Goal: Find specific page/section: Find specific page/section

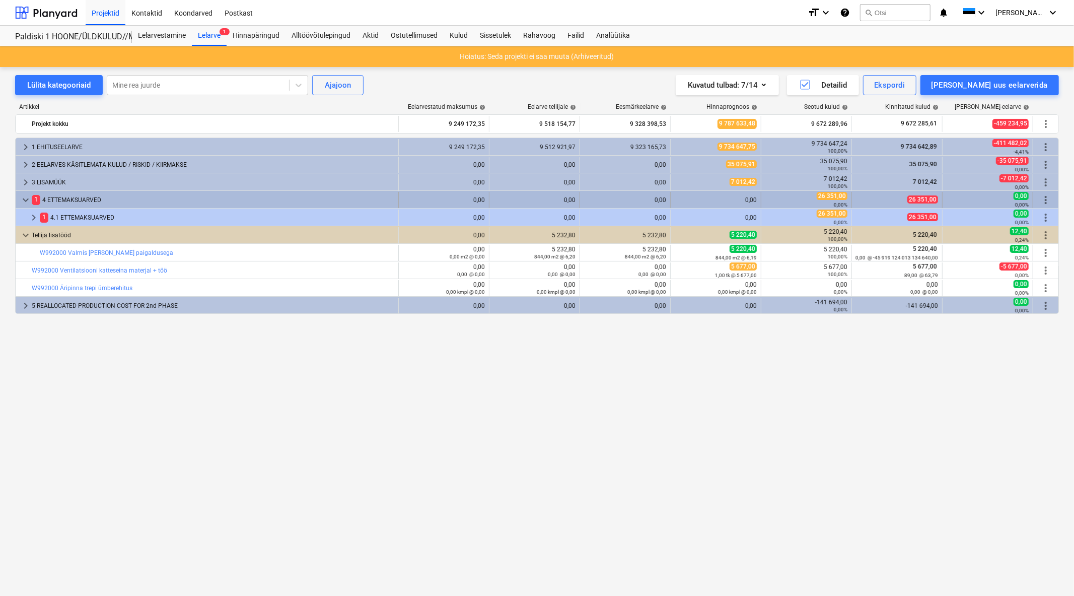
click at [26, 195] on span "keyboard_arrow_down" at bounding box center [26, 200] width 12 height 12
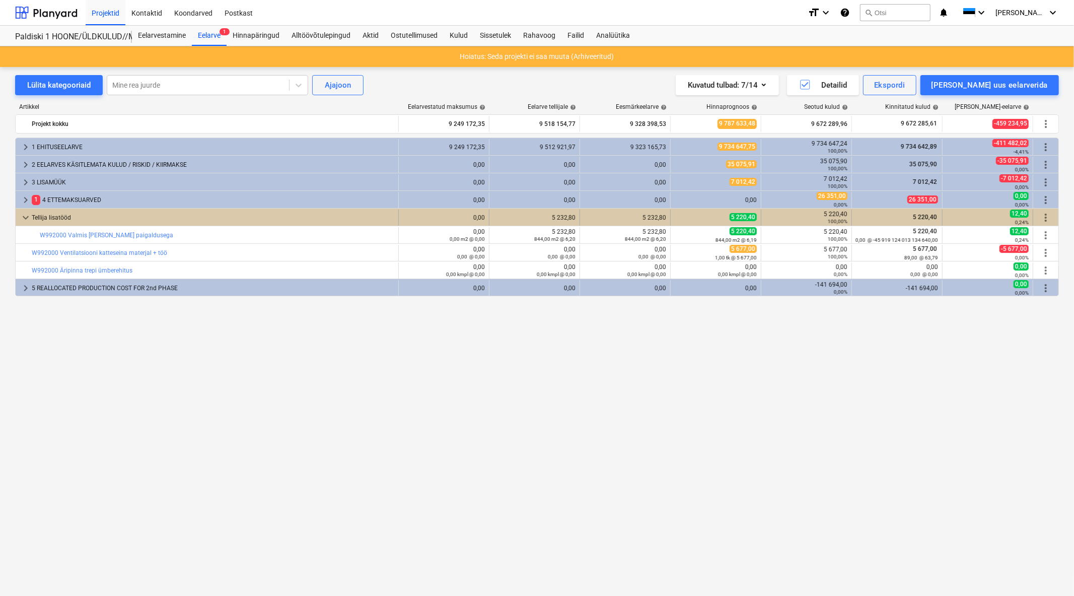
click at [26, 217] on span "keyboard_arrow_down" at bounding box center [26, 218] width 12 height 12
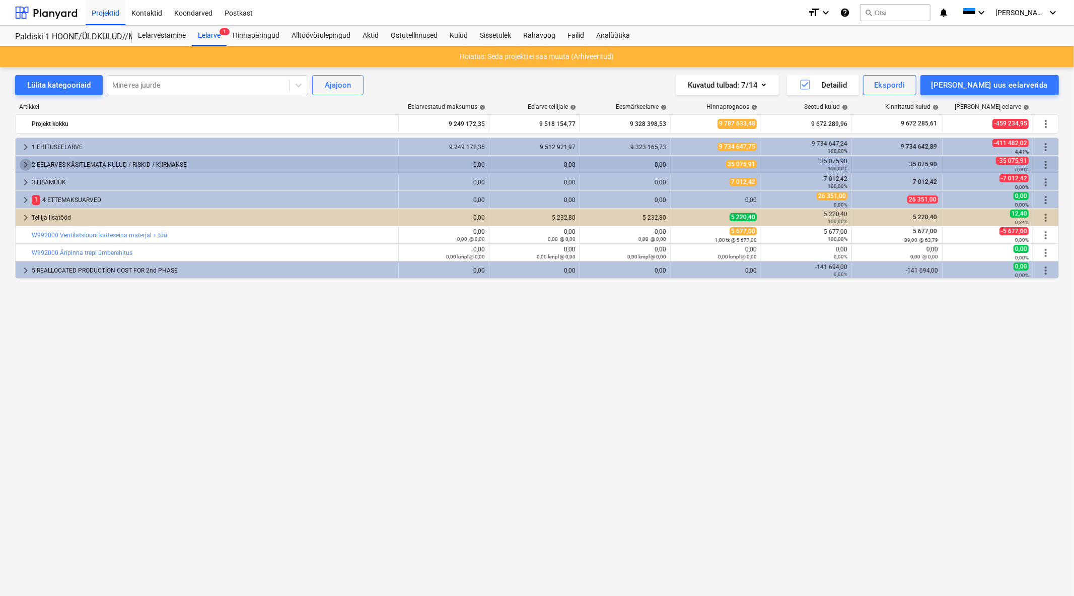
click at [24, 160] on span "keyboard_arrow_right" at bounding box center [26, 165] width 12 height 12
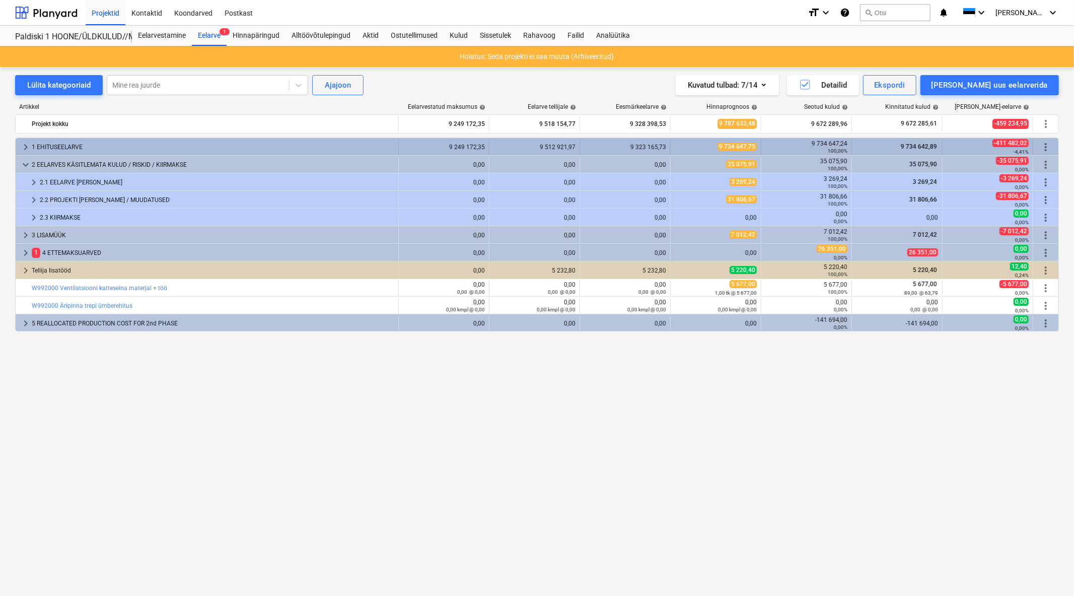
click at [29, 145] on span "keyboard_arrow_right" at bounding box center [26, 147] width 12 height 12
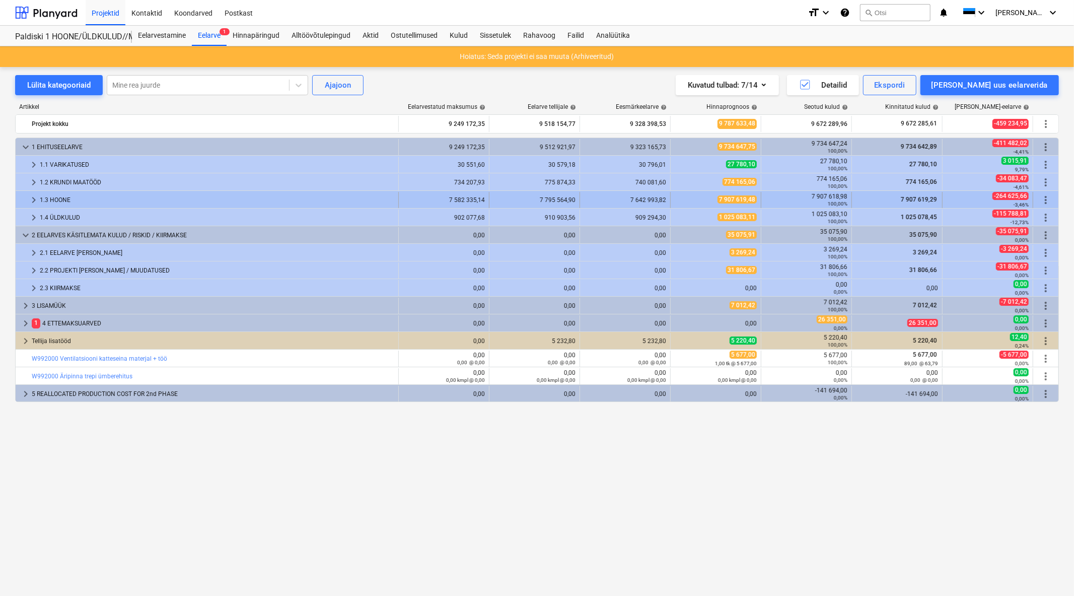
click at [30, 200] on span "keyboard_arrow_right" at bounding box center [34, 200] width 12 height 12
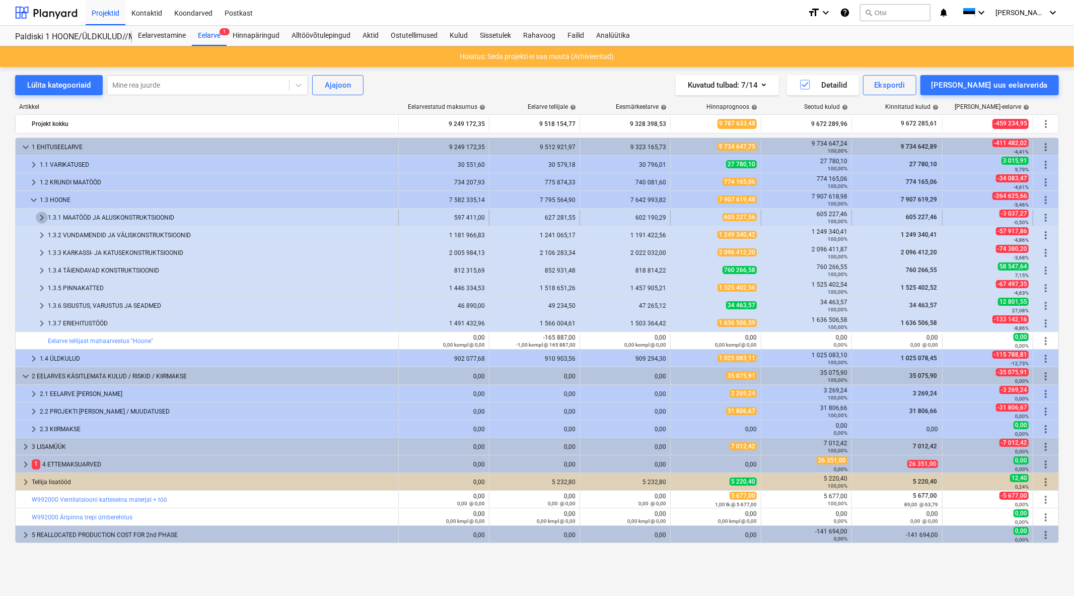
click at [39, 217] on span "keyboard_arrow_right" at bounding box center [42, 218] width 12 height 12
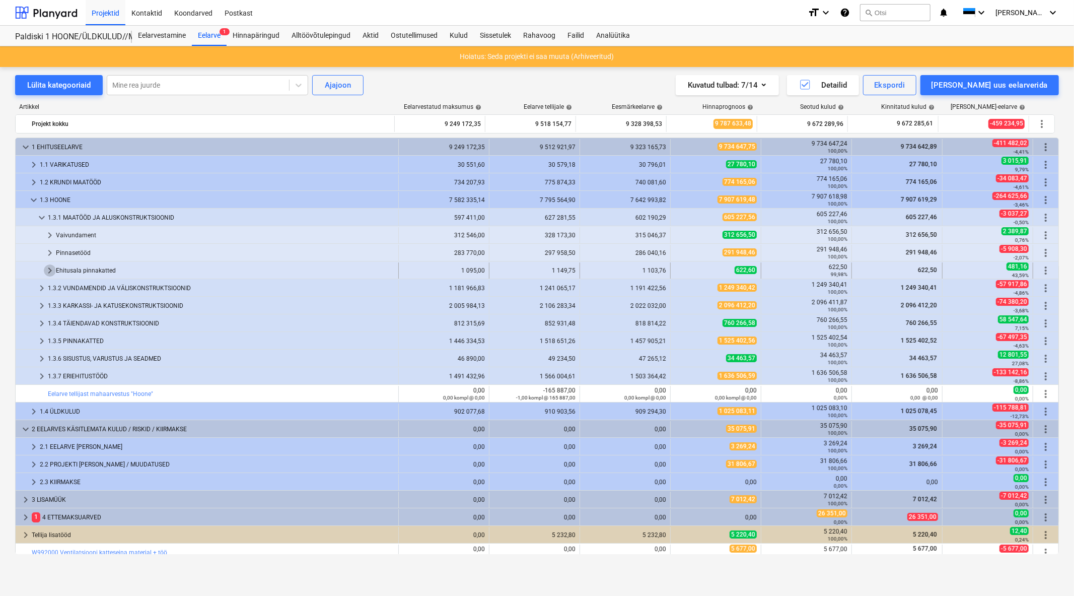
click at [51, 269] on span "keyboard_arrow_right" at bounding box center [50, 270] width 12 height 12
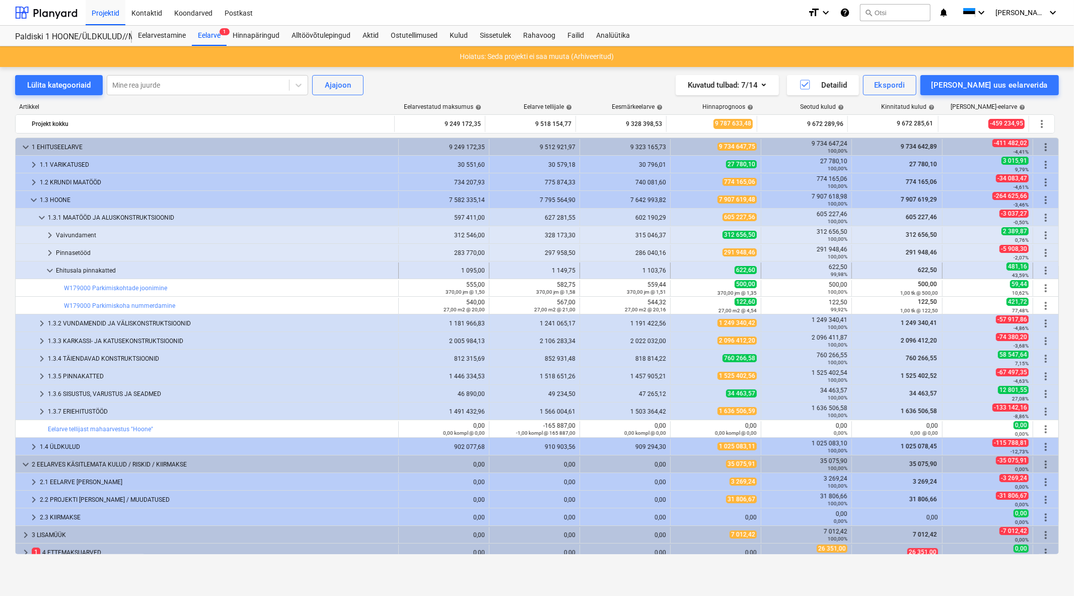
click at [49, 270] on span "keyboard_arrow_down" at bounding box center [50, 270] width 12 height 12
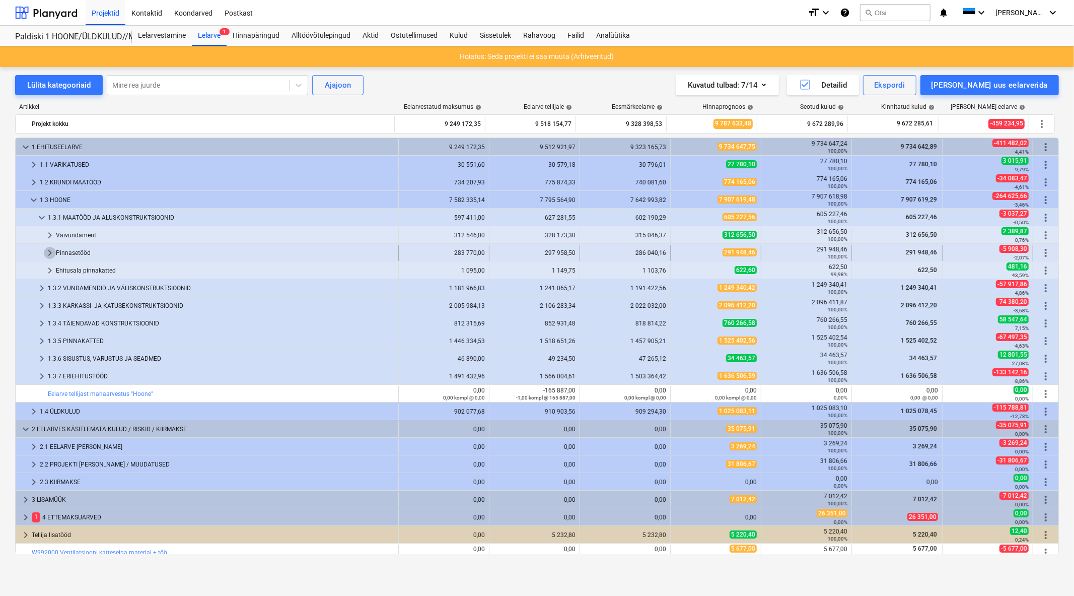
click at [46, 248] on span "keyboard_arrow_right" at bounding box center [50, 253] width 12 height 12
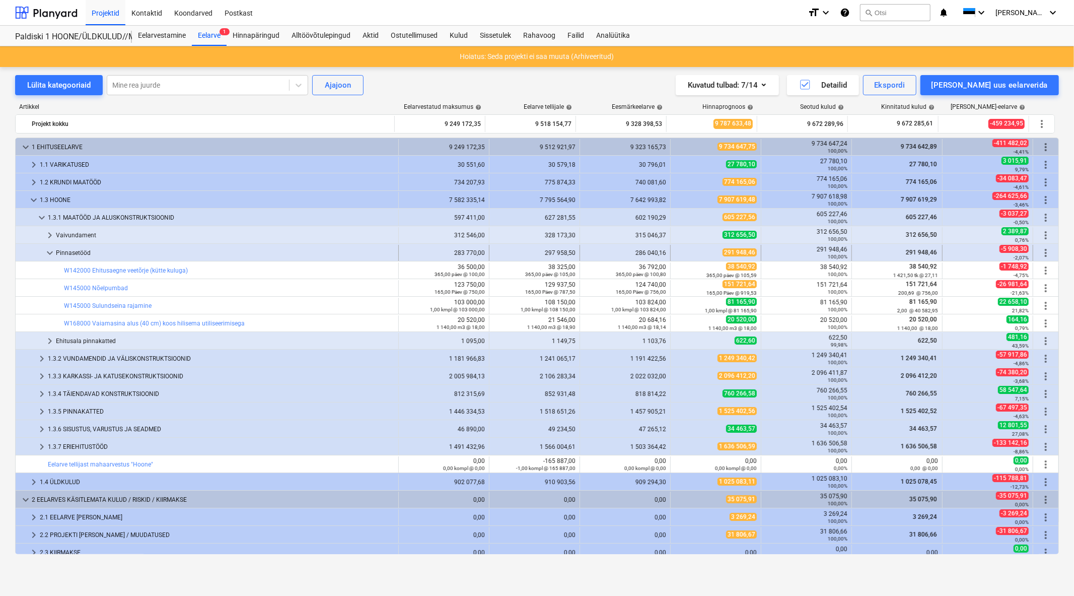
click at [51, 255] on span "keyboard_arrow_down" at bounding box center [50, 253] width 12 height 12
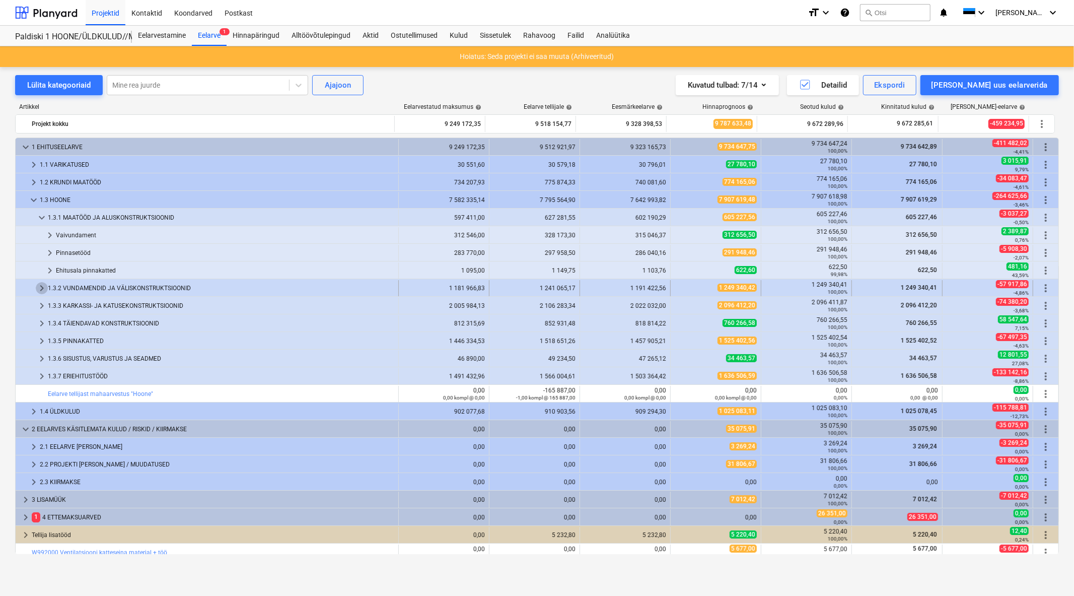
click at [38, 286] on span "keyboard_arrow_right" at bounding box center [42, 288] width 12 height 12
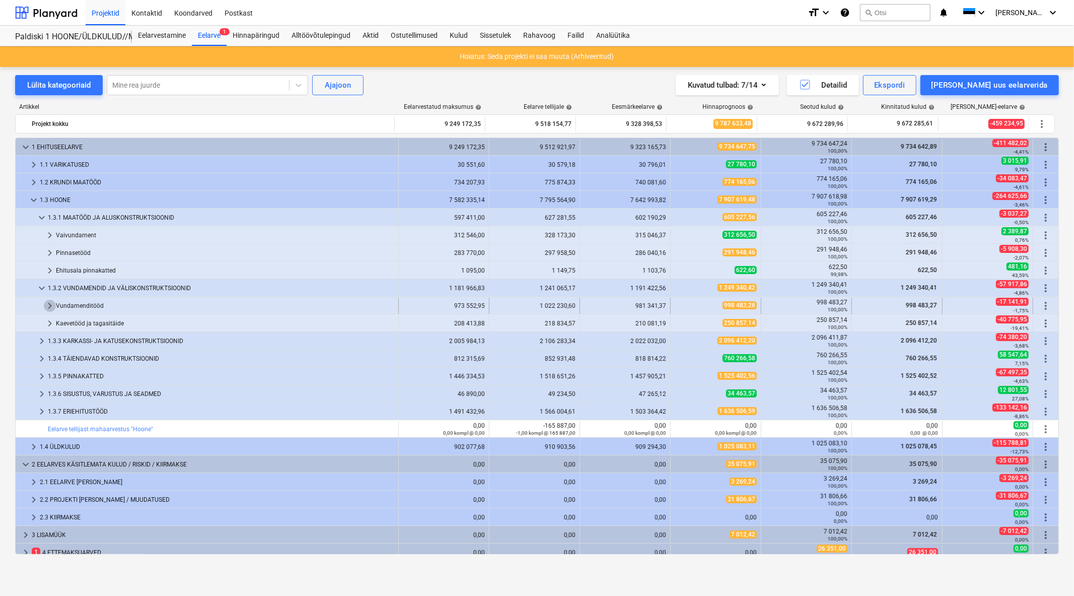
click at [49, 306] on span "keyboard_arrow_right" at bounding box center [50, 306] width 12 height 12
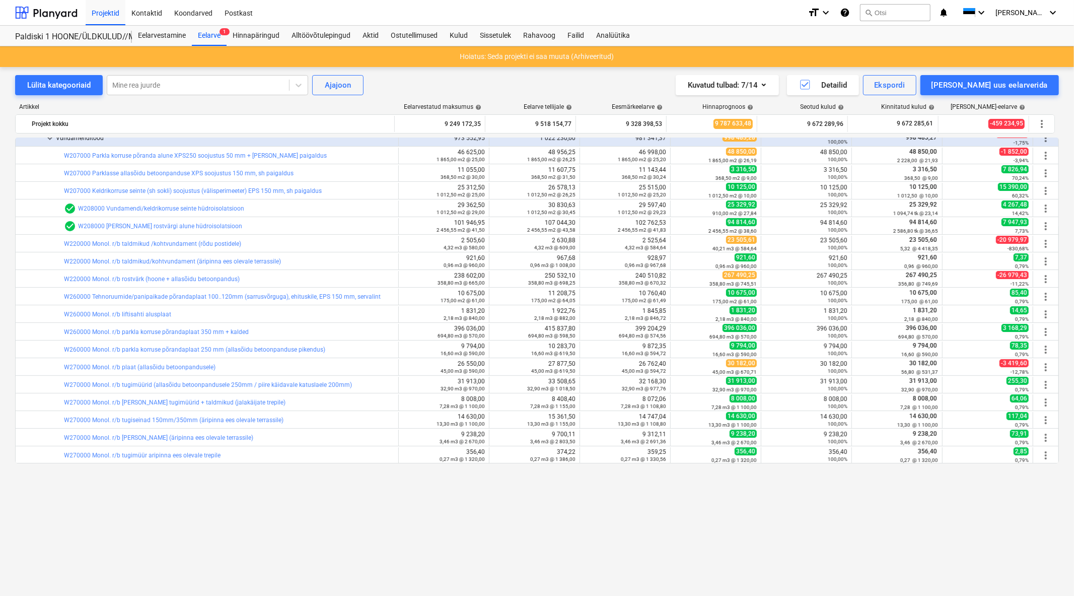
scroll to position [56, 0]
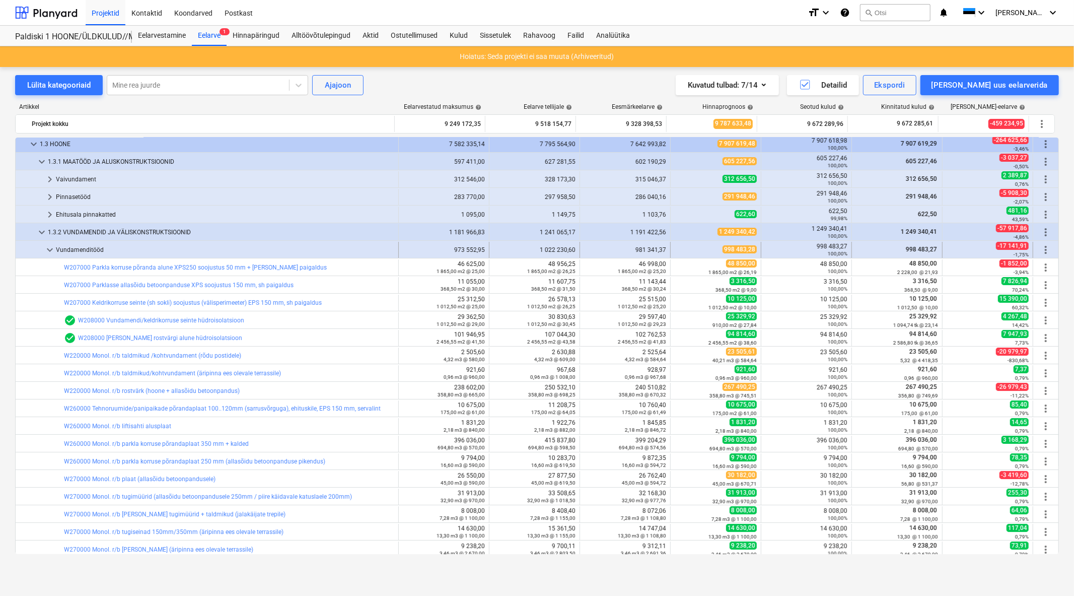
click at [47, 249] on span "keyboard_arrow_down" at bounding box center [50, 250] width 12 height 12
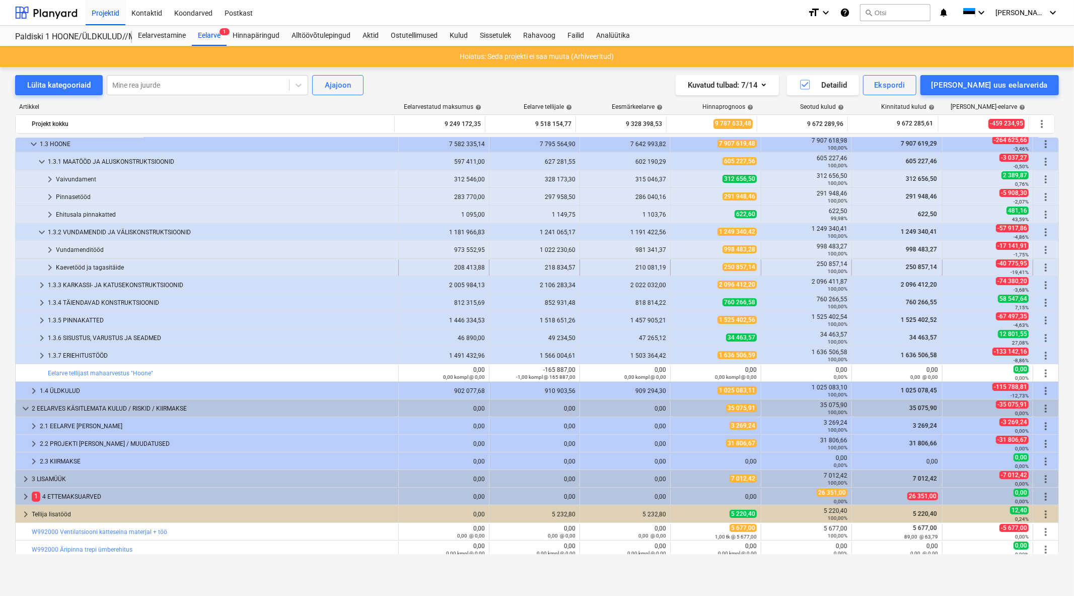
click at [47, 267] on span "keyboard_arrow_right" at bounding box center [50, 267] width 12 height 12
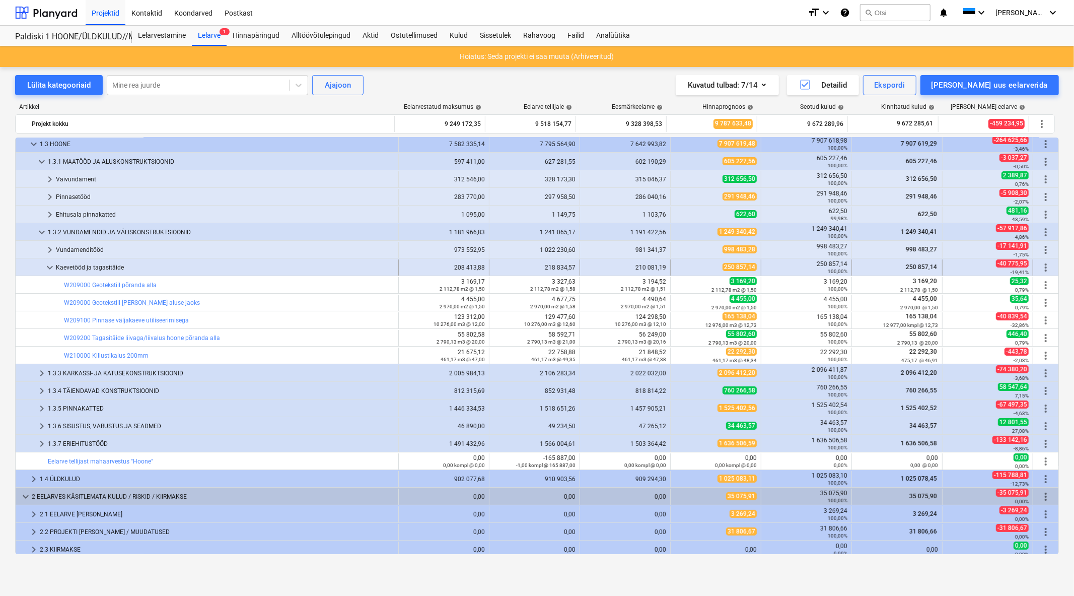
click at [49, 264] on span "keyboard_arrow_down" at bounding box center [50, 267] width 12 height 12
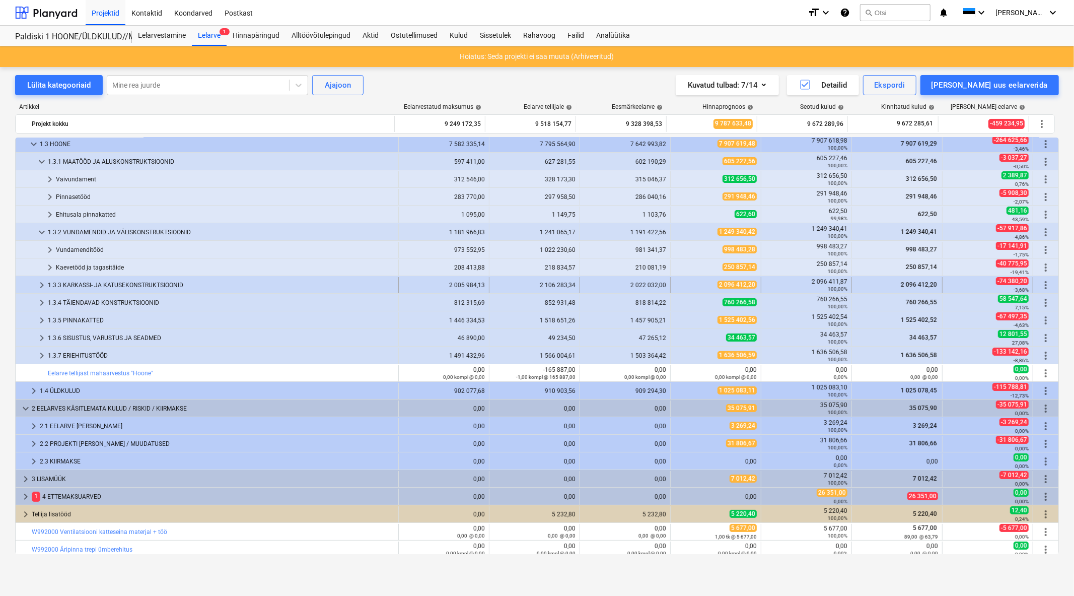
click at [40, 285] on span "keyboard_arrow_right" at bounding box center [42, 285] width 12 height 12
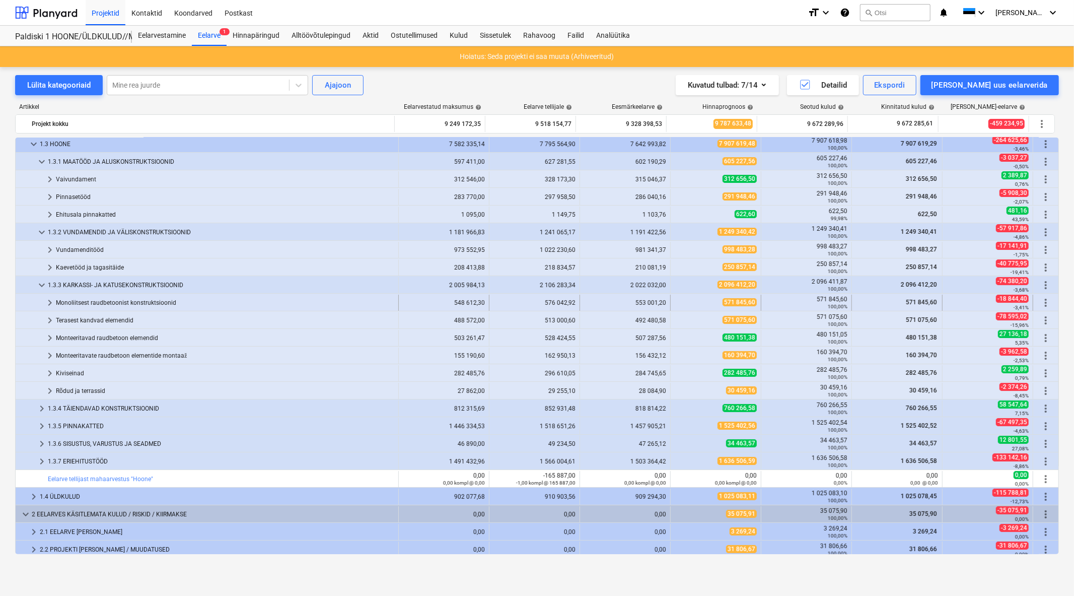
click at [48, 301] on span "keyboard_arrow_right" at bounding box center [50, 303] width 12 height 12
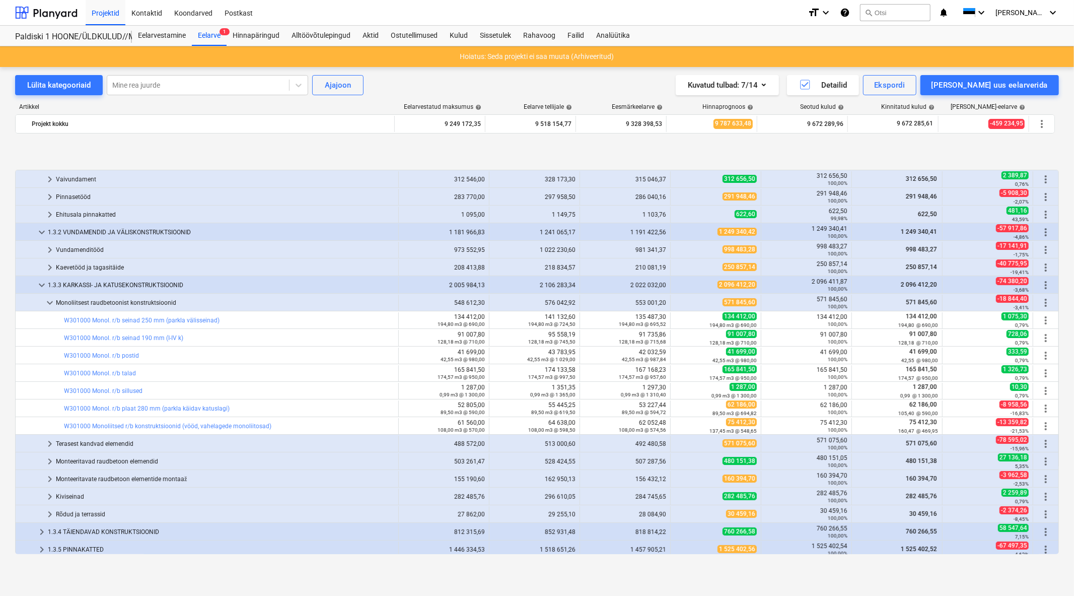
scroll to position [112, 0]
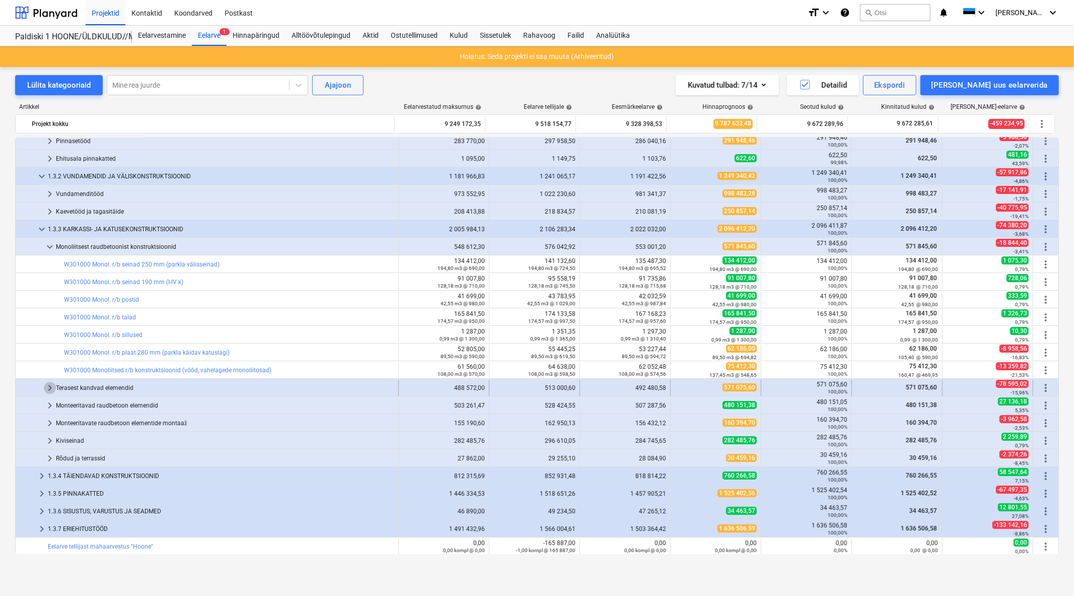
click at [53, 385] on span "keyboard_arrow_right" at bounding box center [50, 388] width 12 height 12
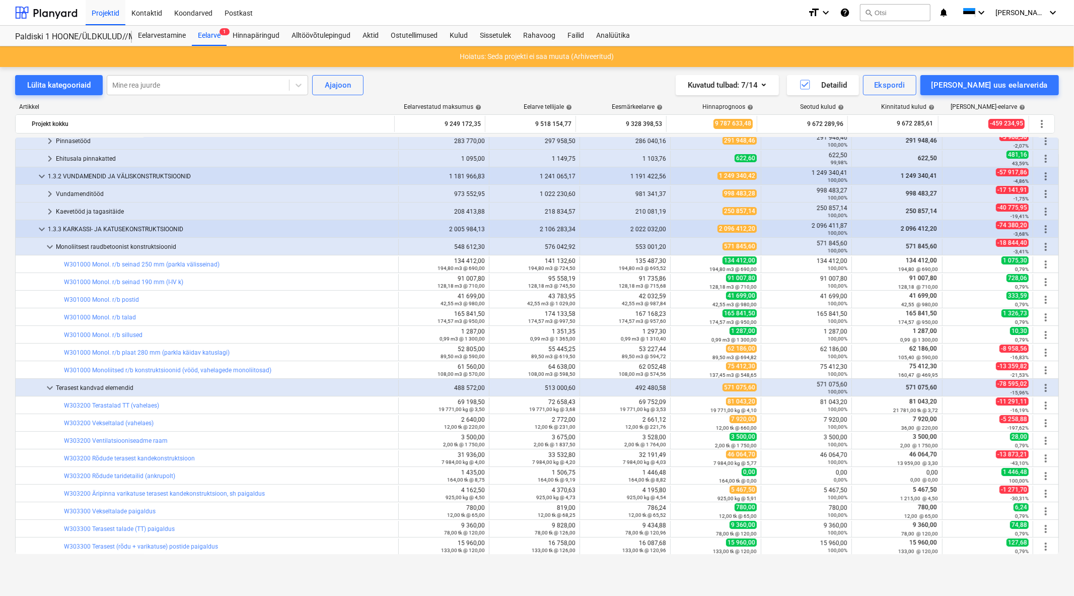
scroll to position [280, 0]
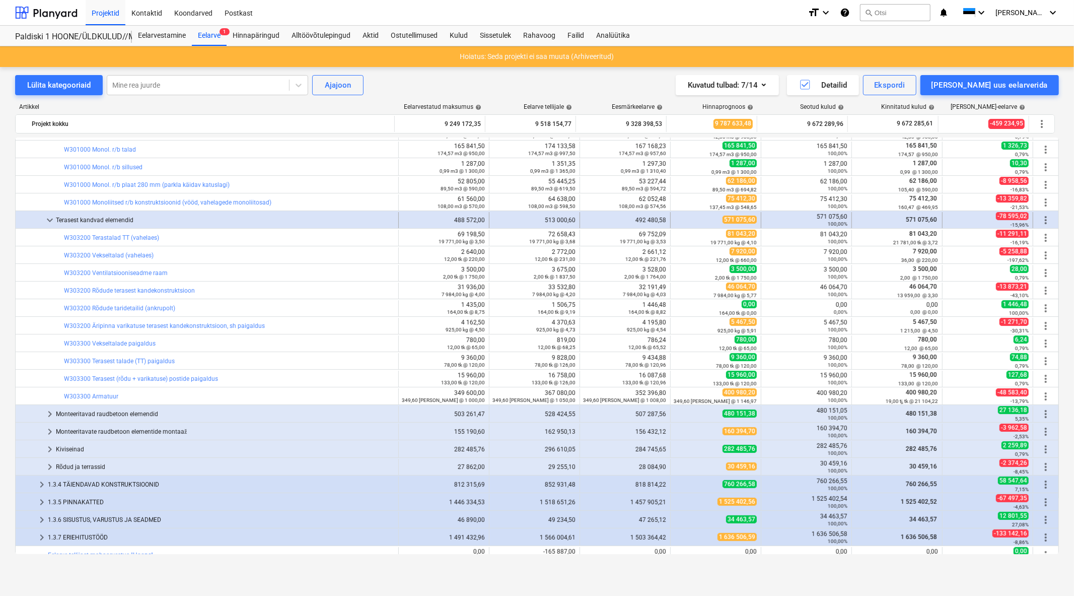
click at [49, 217] on span "keyboard_arrow_down" at bounding box center [50, 220] width 12 height 12
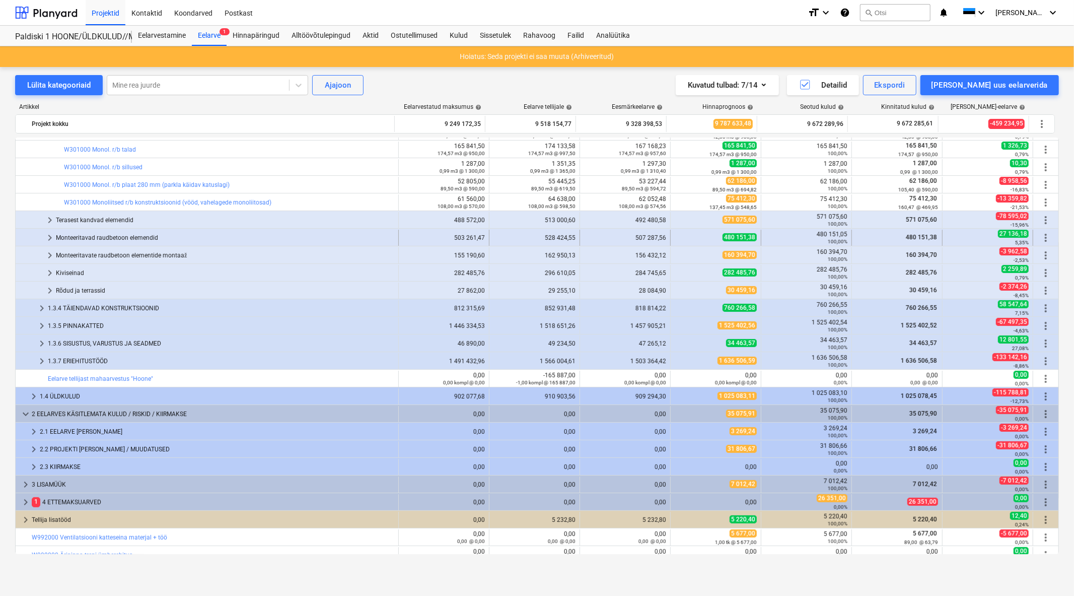
click at [49, 237] on span "keyboard_arrow_right" at bounding box center [50, 238] width 12 height 12
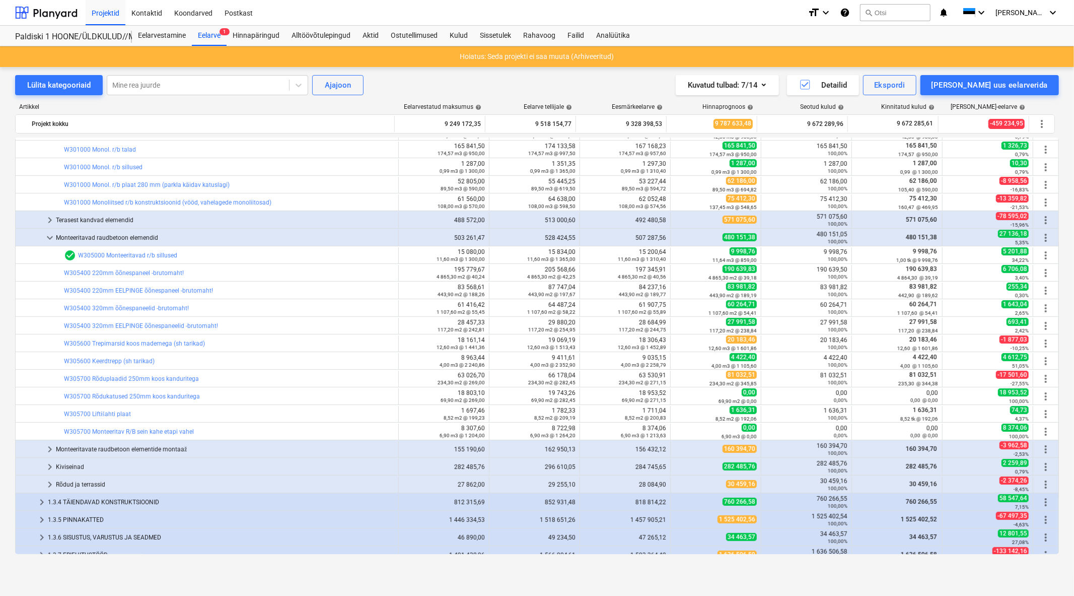
scroll to position [335, 0]
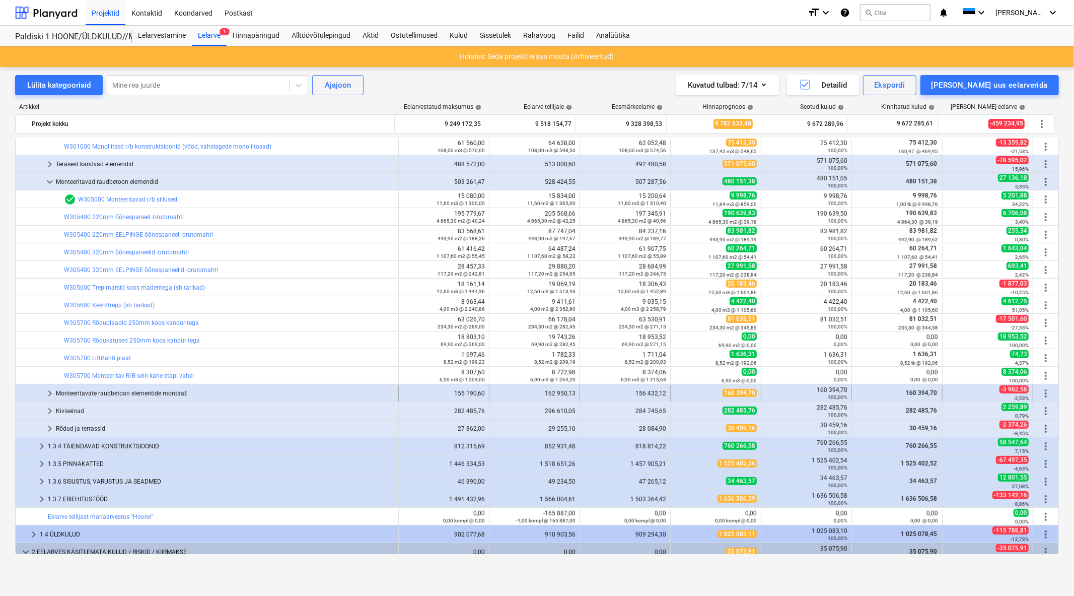
click at [153, 393] on div "Monteeritavate raudbetoon elementide montaaž" at bounding box center [225, 393] width 338 height 16
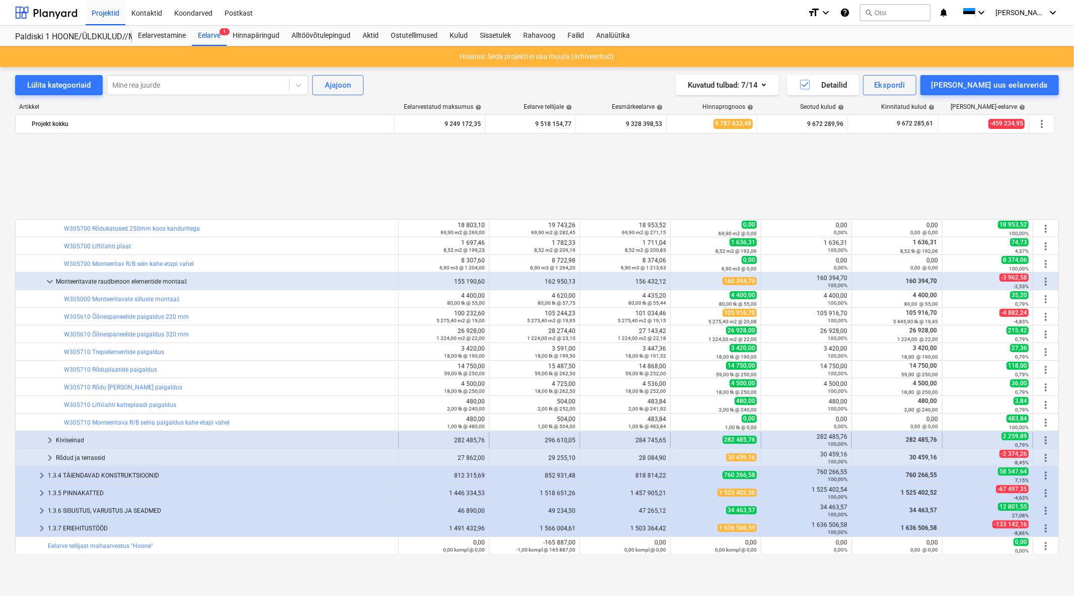
scroll to position [560, 0]
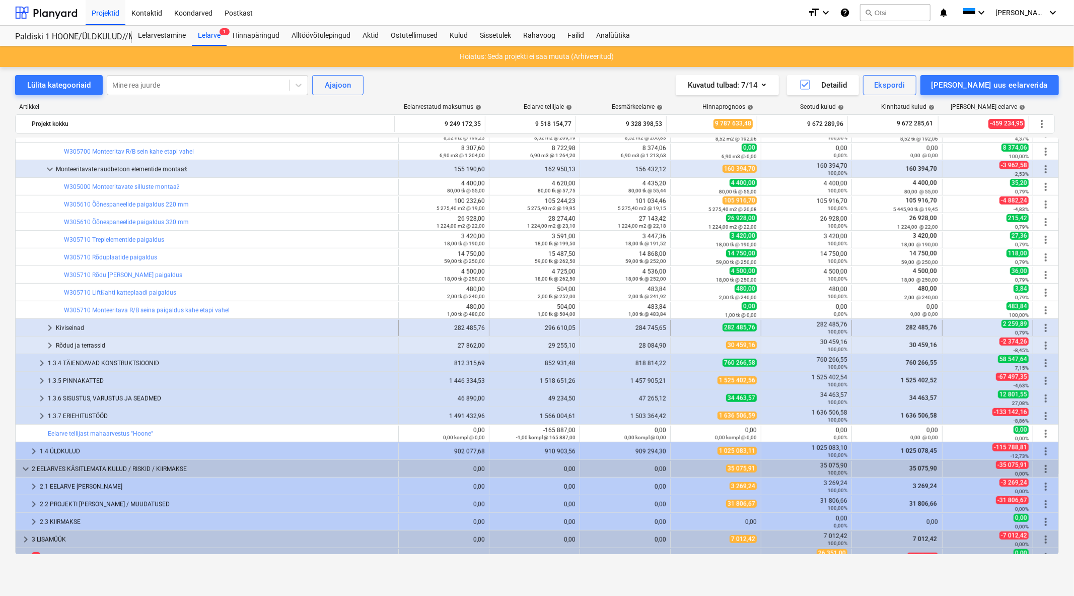
click at [174, 328] on div "Kiviseinad" at bounding box center [225, 328] width 338 height 16
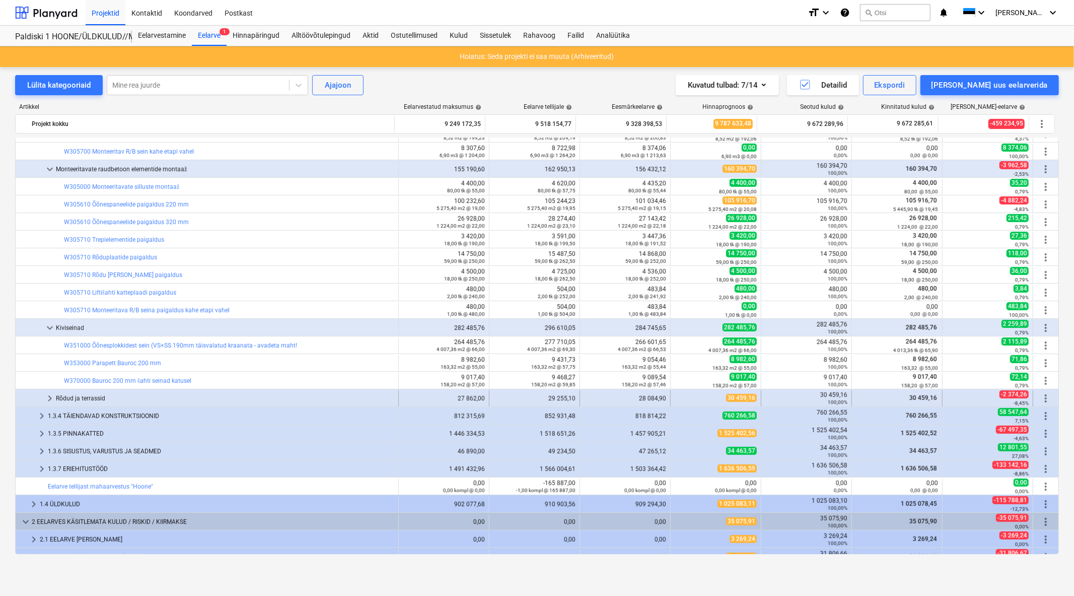
click at [191, 399] on div "Rõdud ja terrassid" at bounding box center [225, 398] width 338 height 16
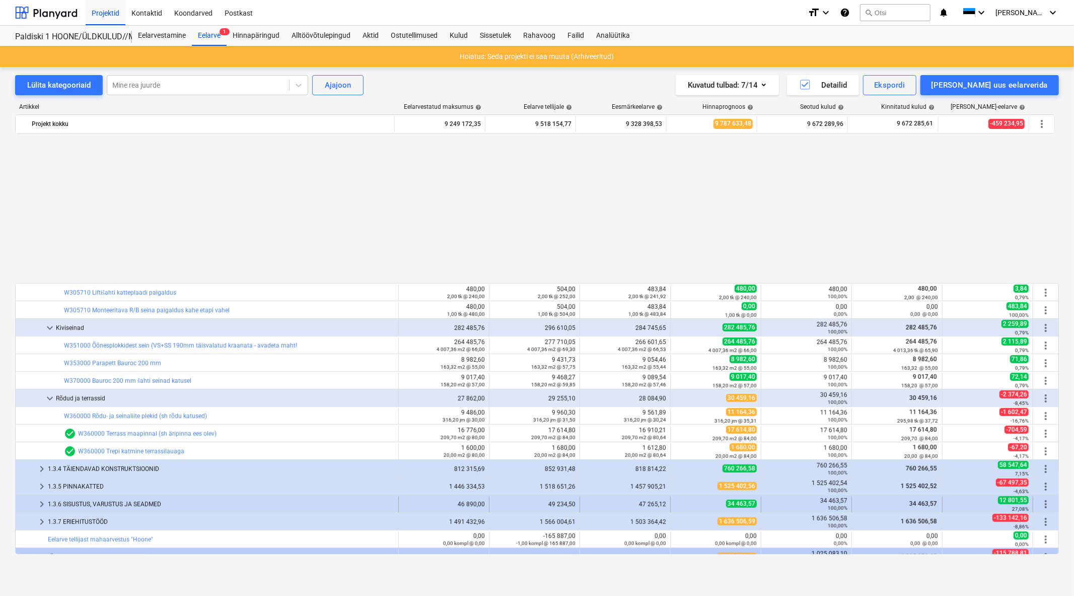
scroll to position [727, 0]
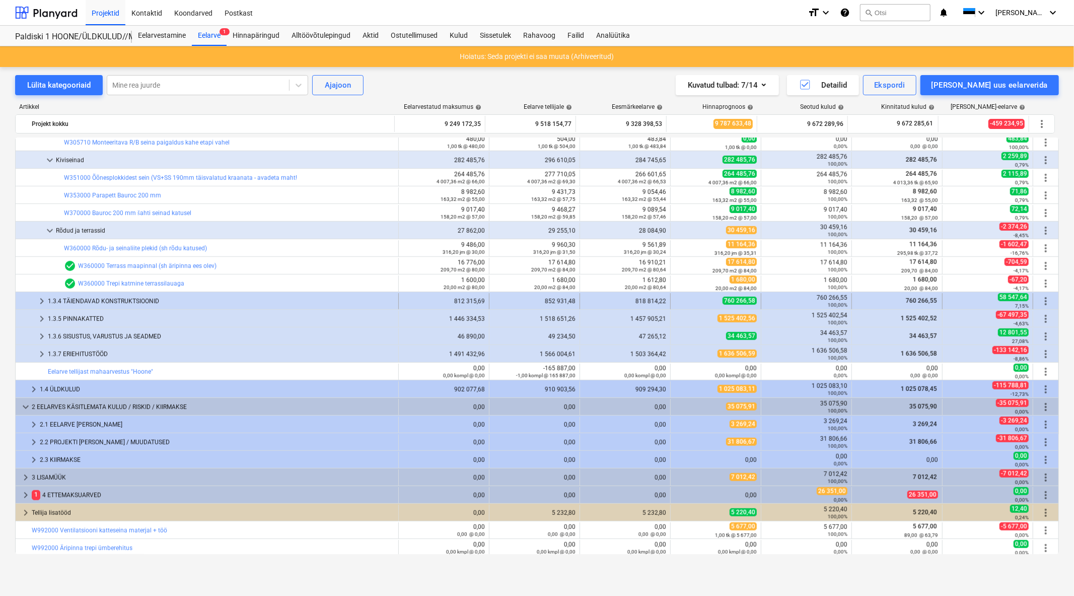
click at [167, 301] on div "1.3.4 TÄIENDAVAD KONSTRUKTSIOONID" at bounding box center [221, 301] width 347 height 16
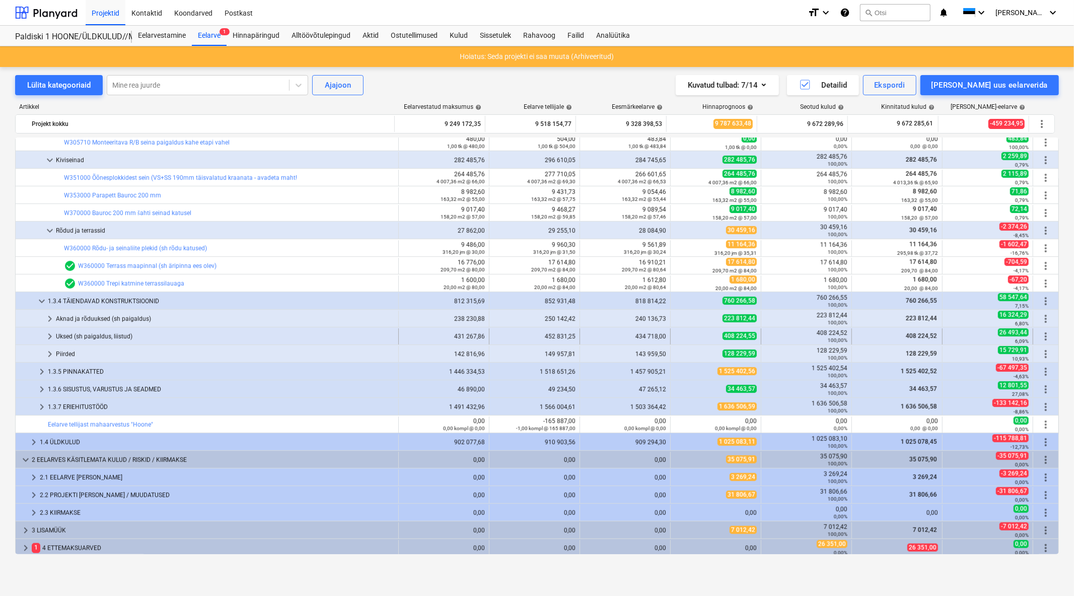
click at [157, 337] on div "Uksed (sh paigaldus, liistud)" at bounding box center [225, 336] width 338 height 16
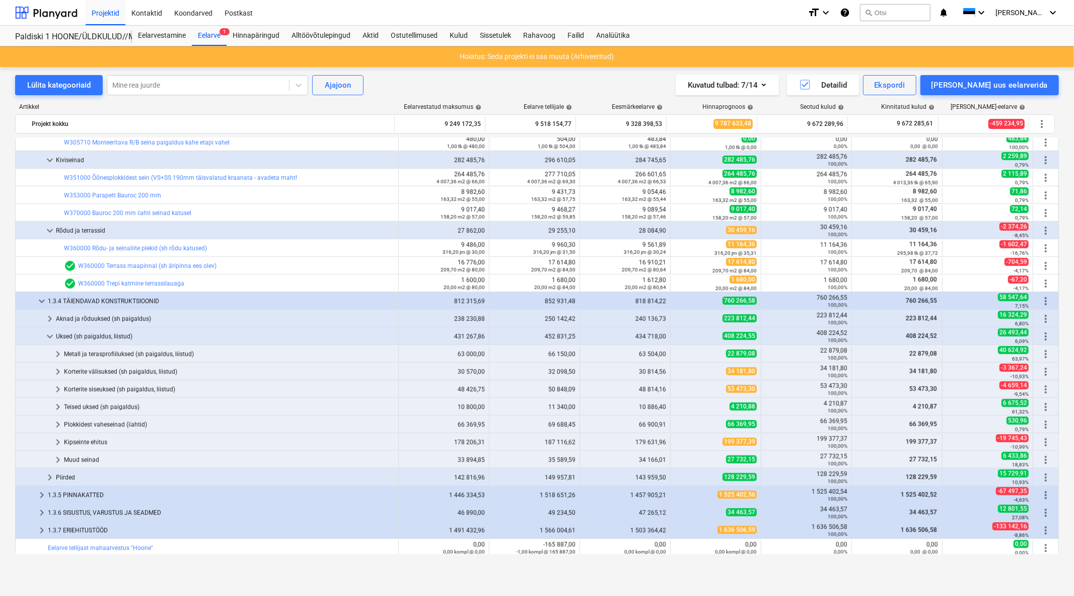
click at [157, 337] on div "Uksed (sh paigaldus, liistud)" at bounding box center [225, 336] width 338 height 16
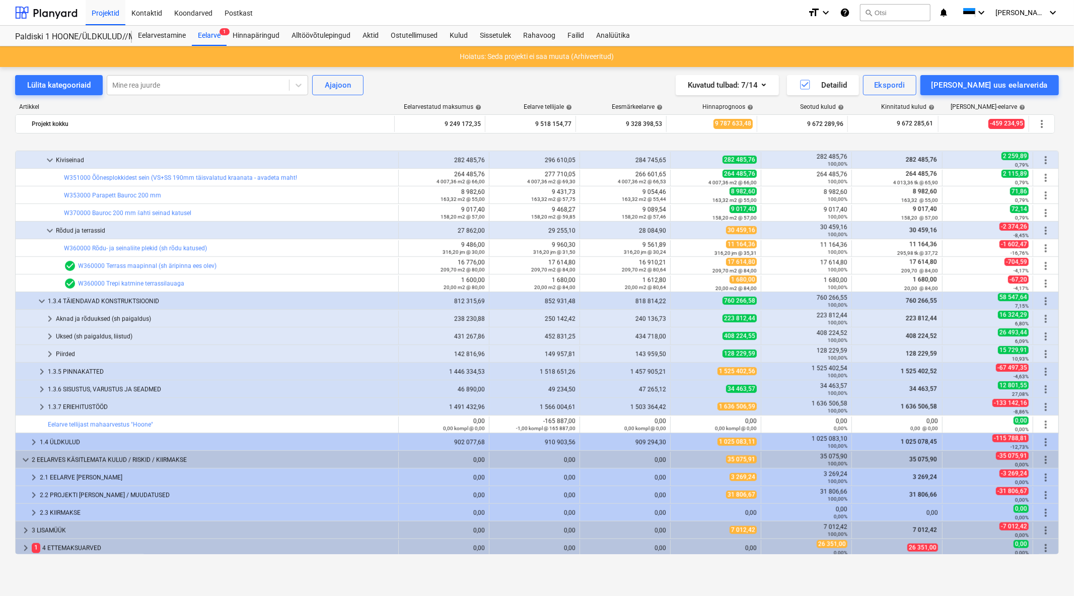
scroll to position [783, 0]
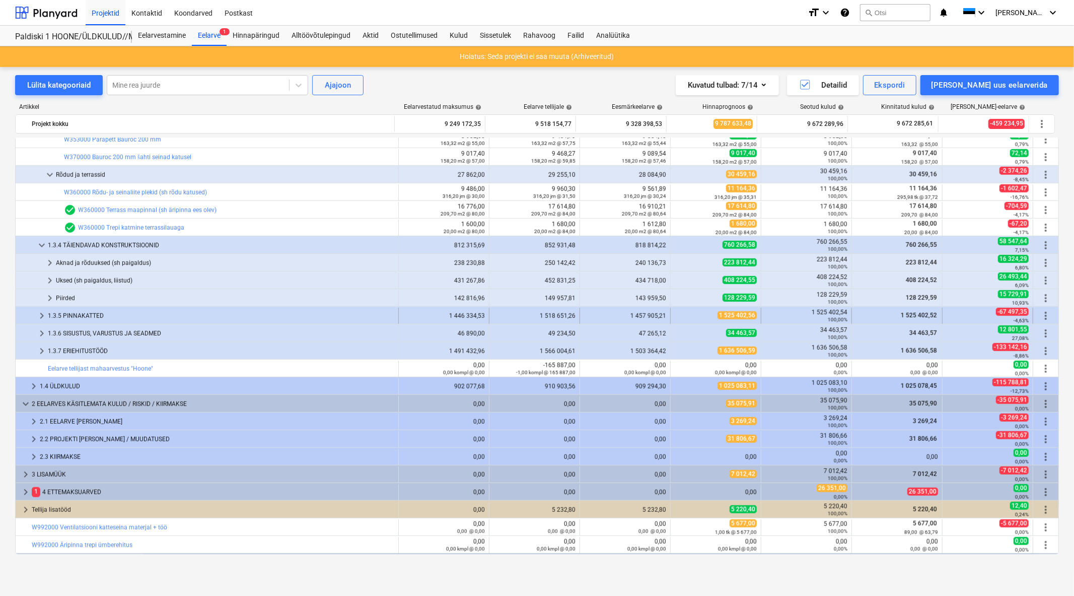
click at [154, 319] on div "1.3.5 PINNAKATTED" at bounding box center [221, 316] width 347 height 16
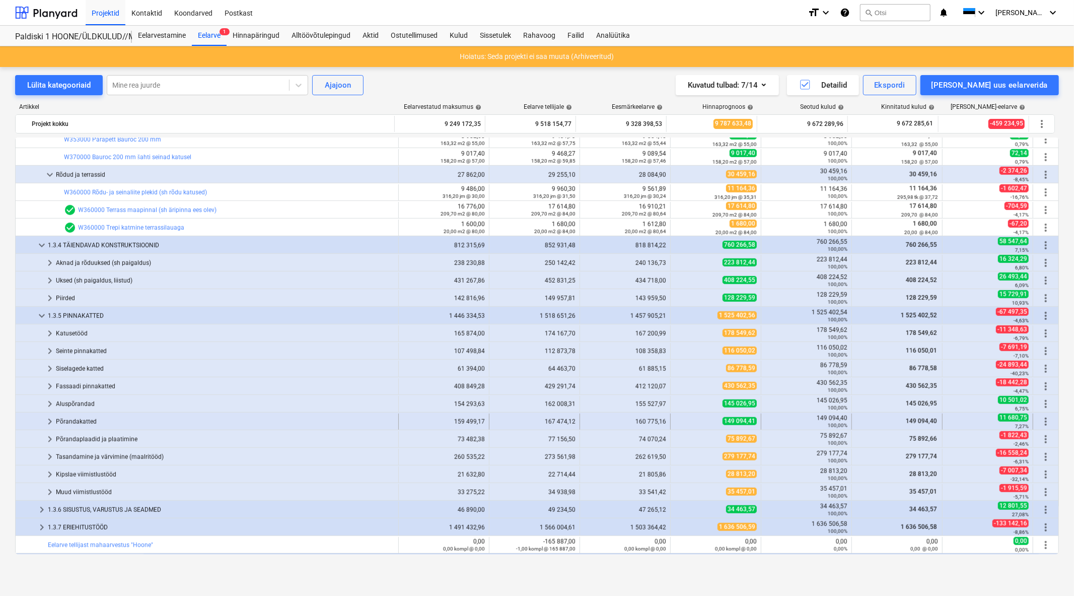
click at [110, 421] on div "Põrandakatted" at bounding box center [225, 422] width 338 height 16
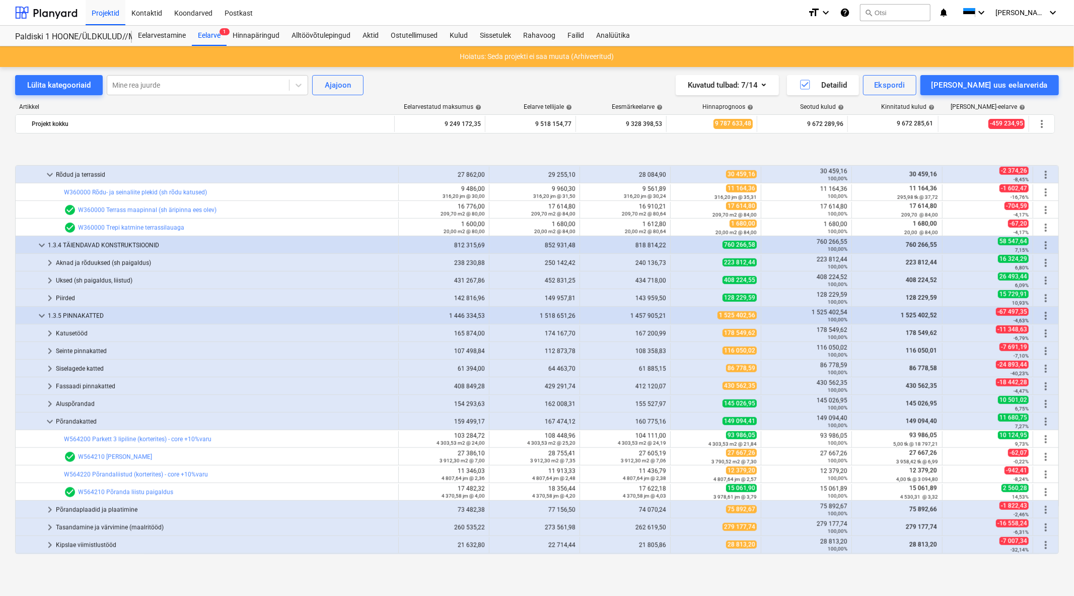
scroll to position [839, 0]
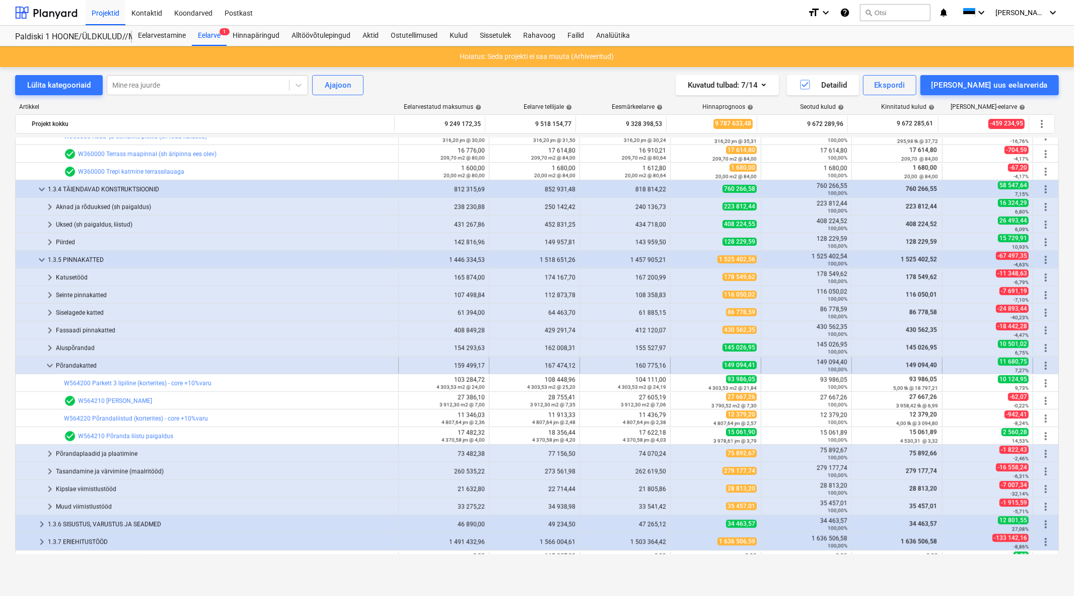
click at [73, 364] on div "Põrandakatted" at bounding box center [225, 366] width 338 height 16
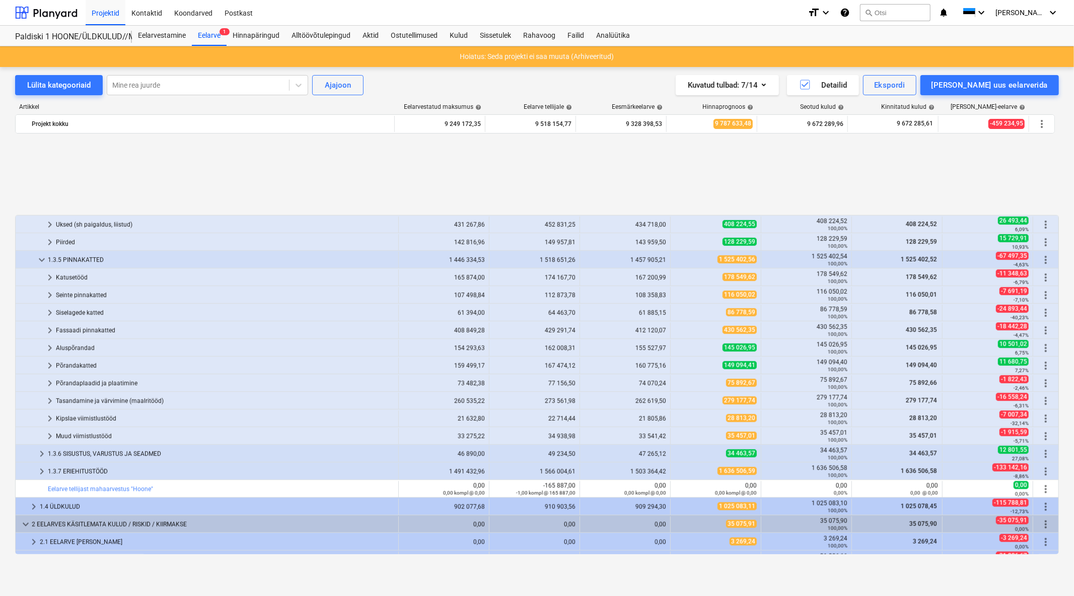
scroll to position [951, 0]
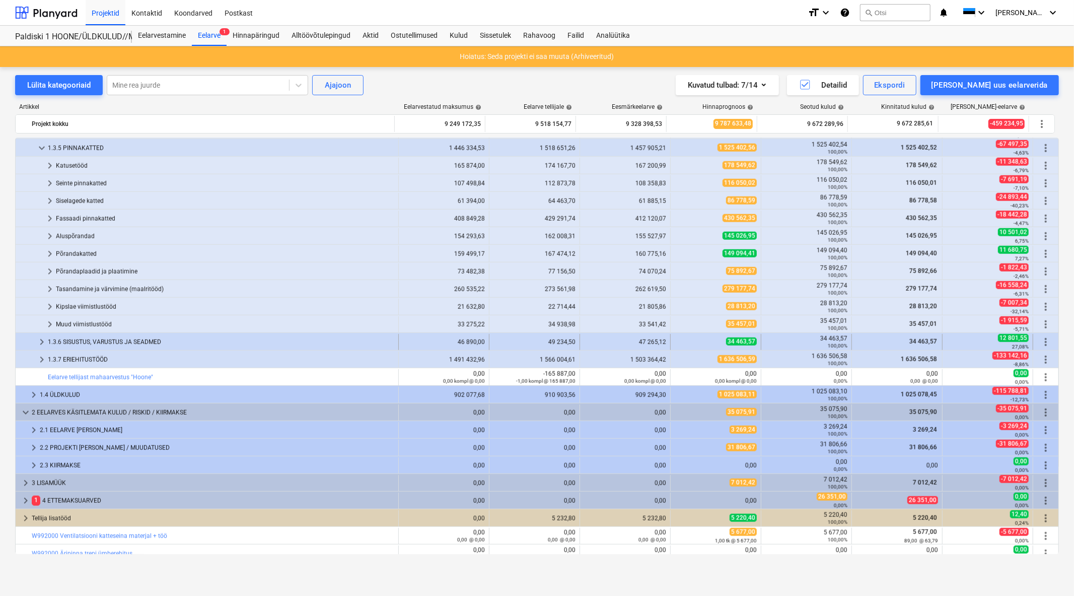
click at [87, 341] on div "1.3.6 SISUSTUS, VARUSTUS JA SEADMED" at bounding box center [221, 342] width 347 height 16
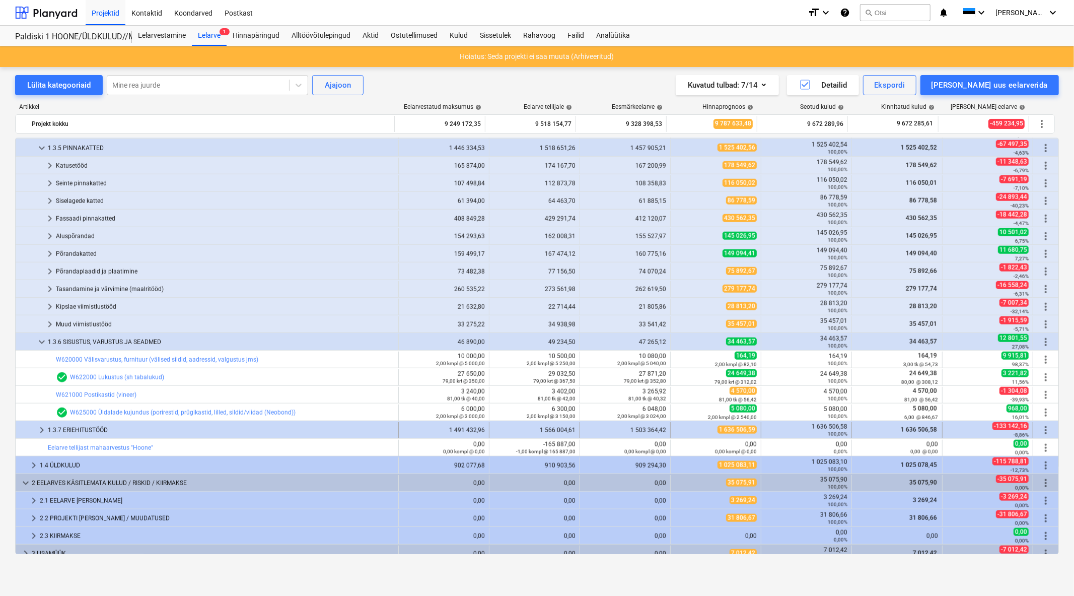
click at [78, 429] on div "1.3.7 ERIEHITUSTÖÖD" at bounding box center [221, 430] width 347 height 16
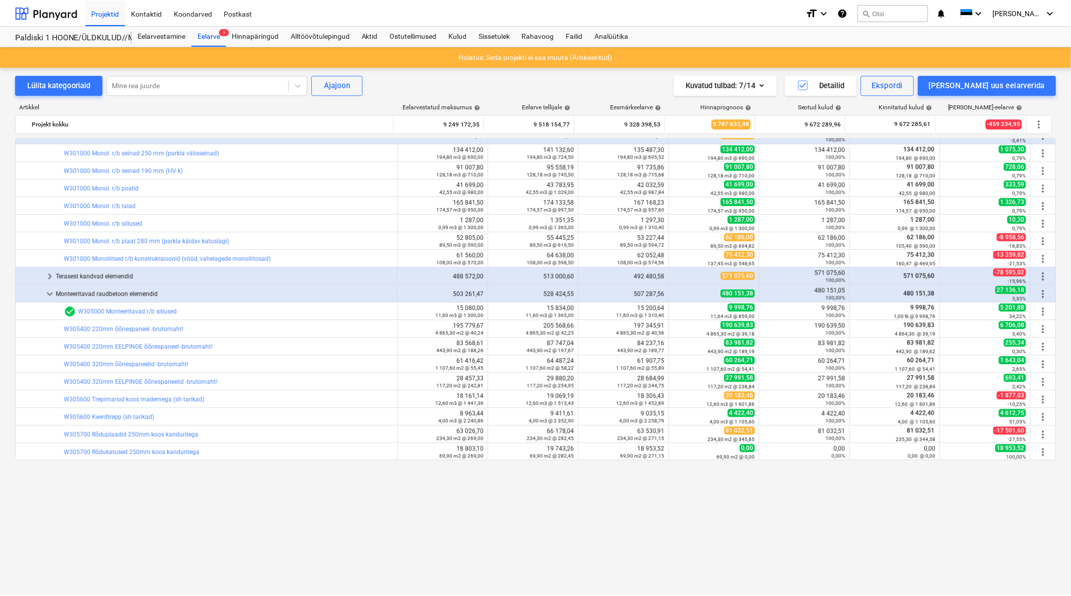
scroll to position [112, 0]
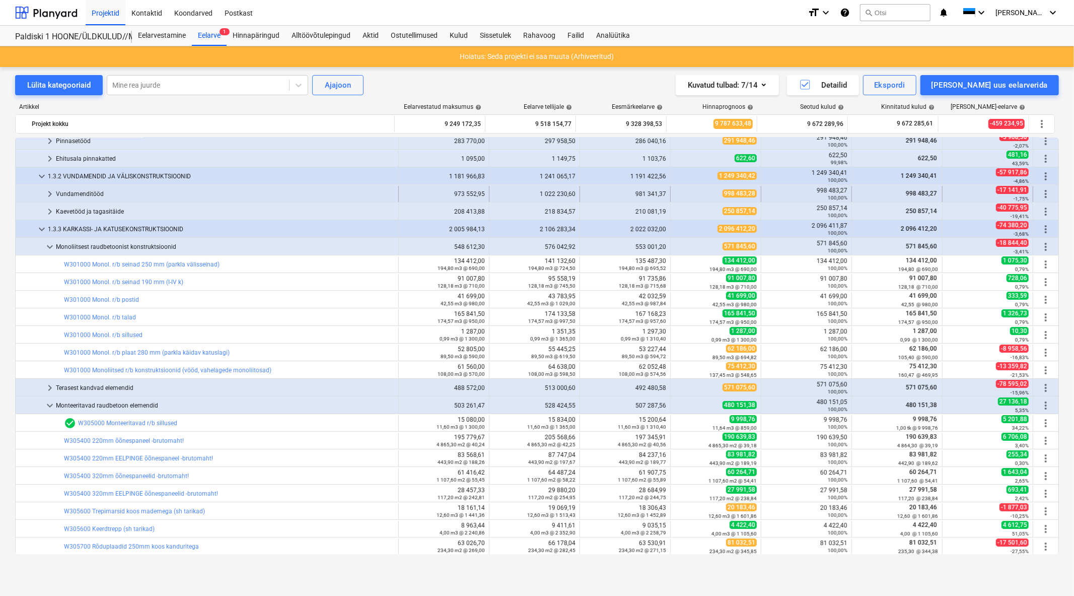
click at [94, 197] on div "Vundamenditööd" at bounding box center [225, 194] width 338 height 16
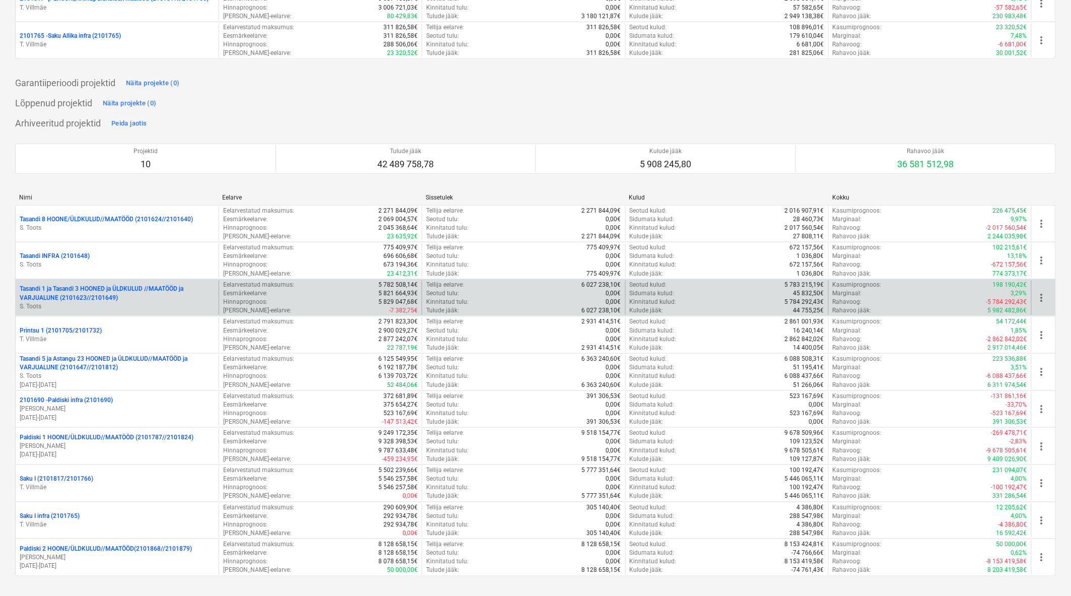
scroll to position [234, 0]
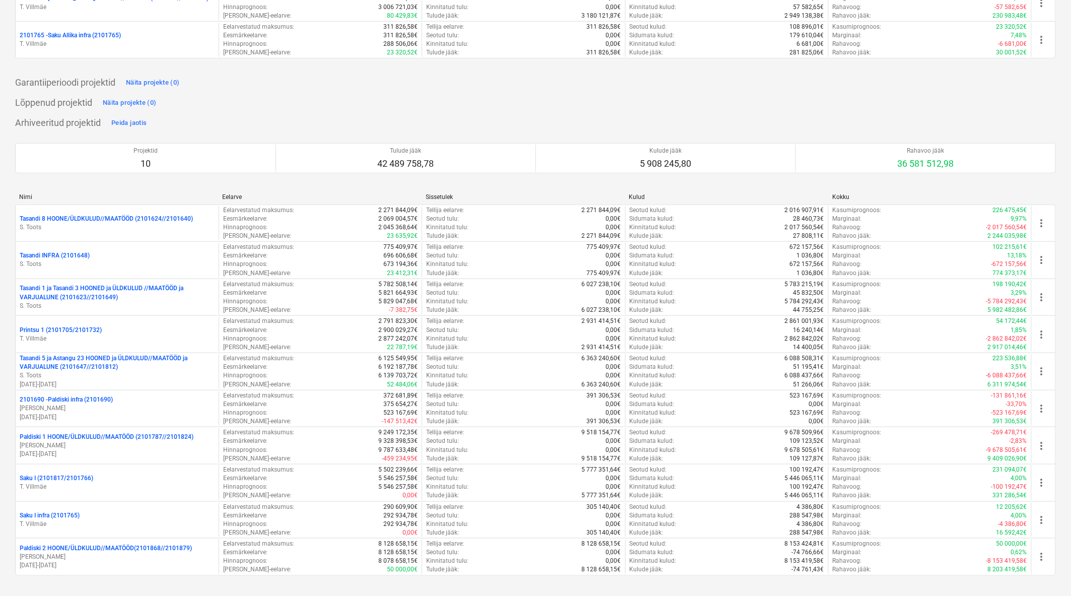
click at [114, 547] on p "Paldiski 2 HOONE/ÜLDKULUD//MAATÖÖD(2101868//2101879)" at bounding box center [106, 548] width 172 height 9
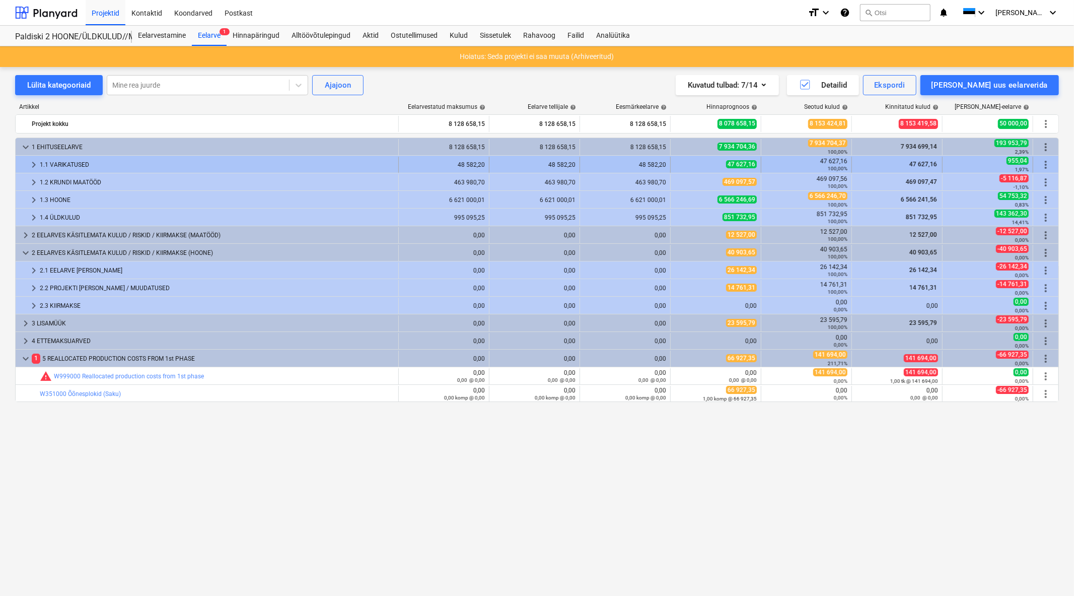
click at [32, 164] on span "keyboard_arrow_right" at bounding box center [34, 165] width 12 height 12
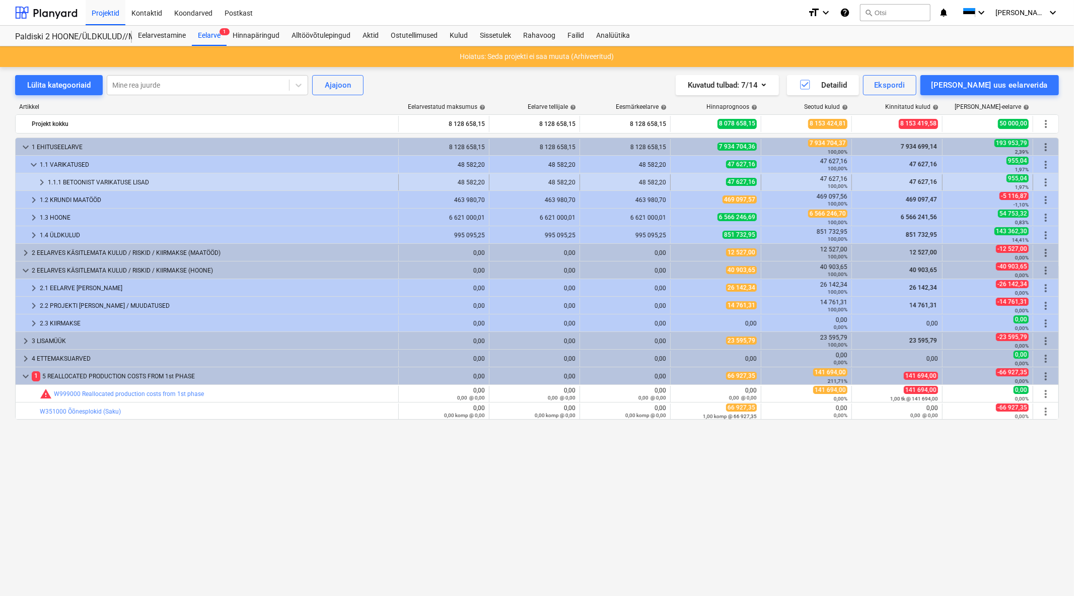
click at [42, 178] on span "keyboard_arrow_right" at bounding box center [42, 182] width 12 height 12
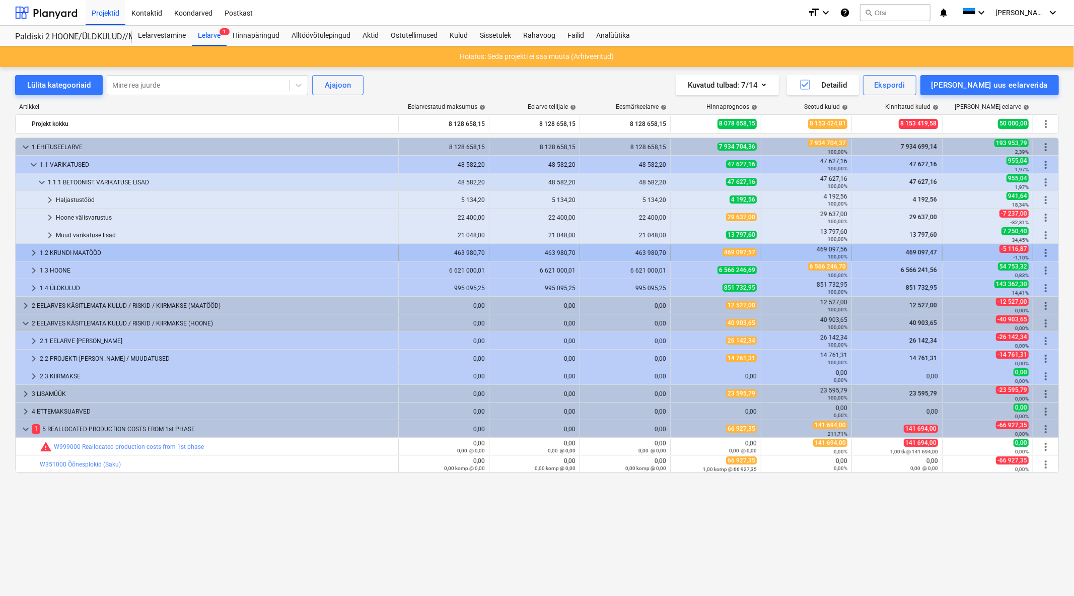
click at [28, 252] on span "keyboard_arrow_right" at bounding box center [34, 253] width 12 height 12
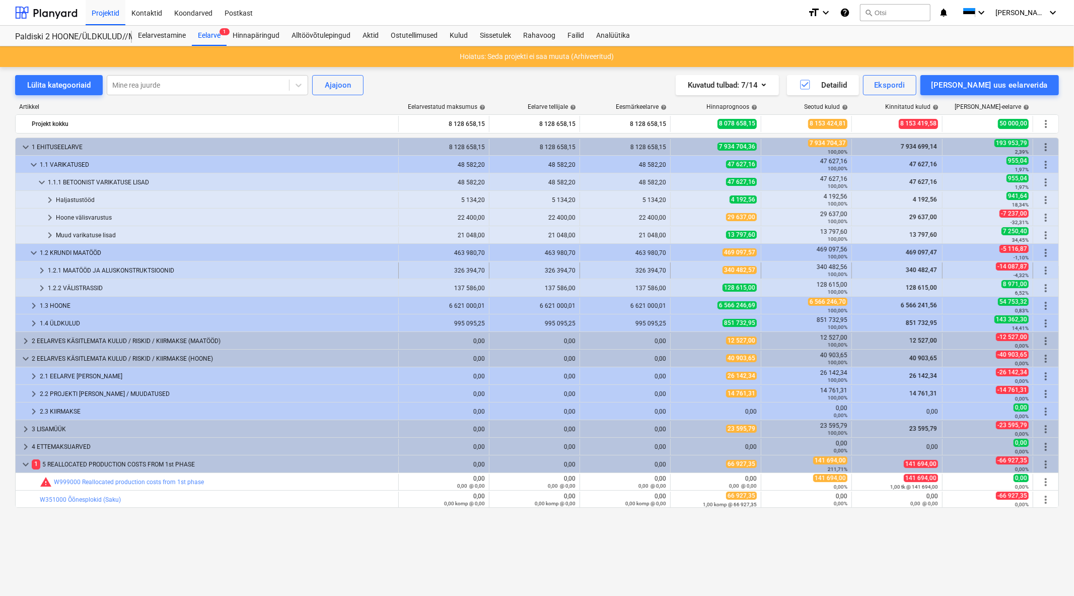
click at [42, 268] on span "keyboard_arrow_right" at bounding box center [42, 270] width 12 height 12
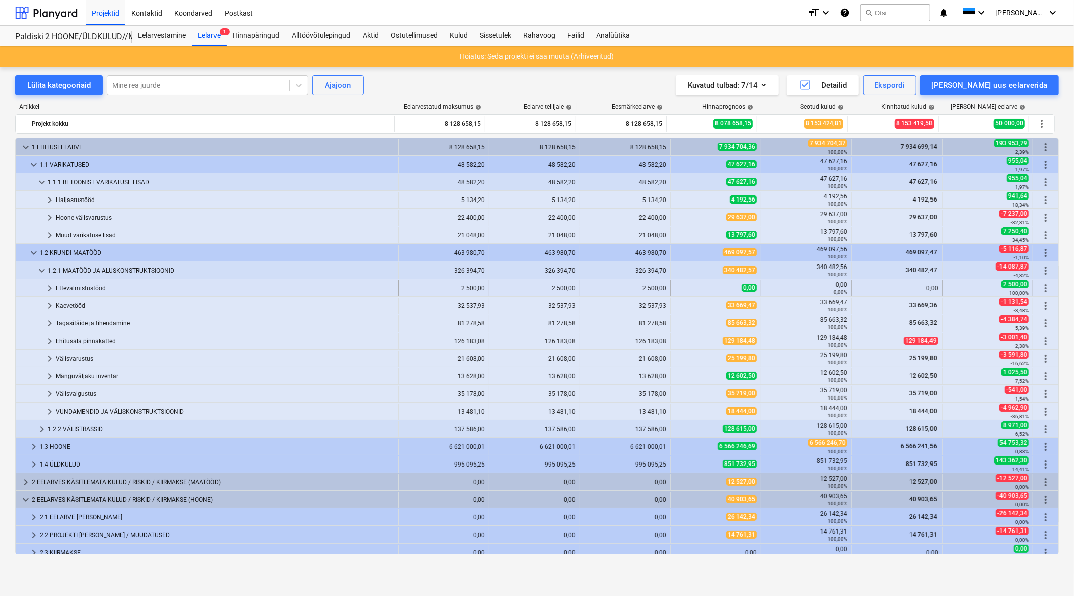
click at [48, 285] on span "keyboard_arrow_right" at bounding box center [50, 288] width 12 height 12
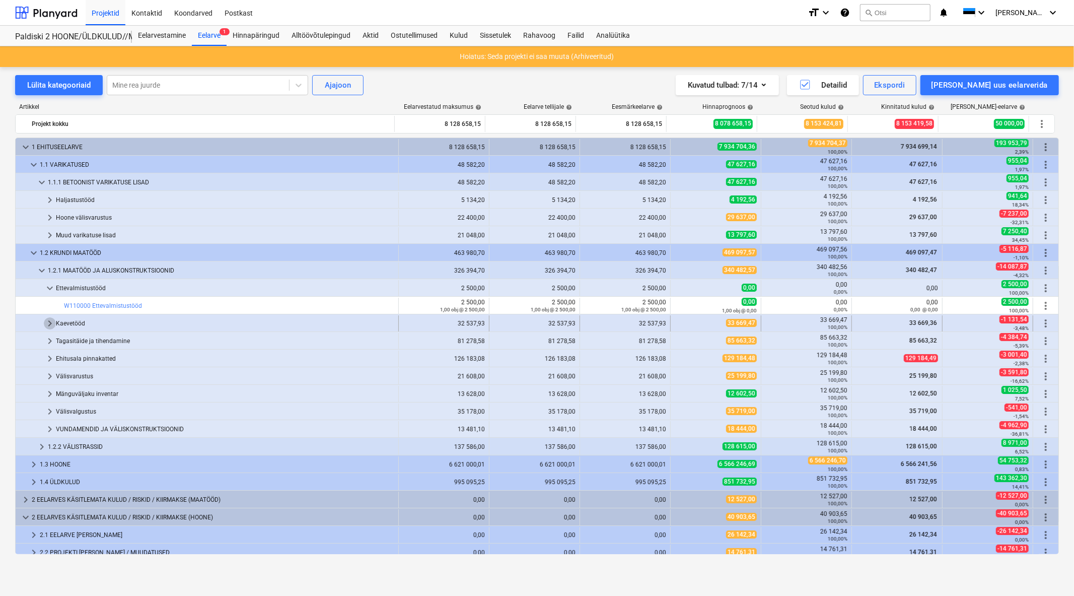
click at [46, 321] on span "keyboard_arrow_right" at bounding box center [50, 323] width 12 height 12
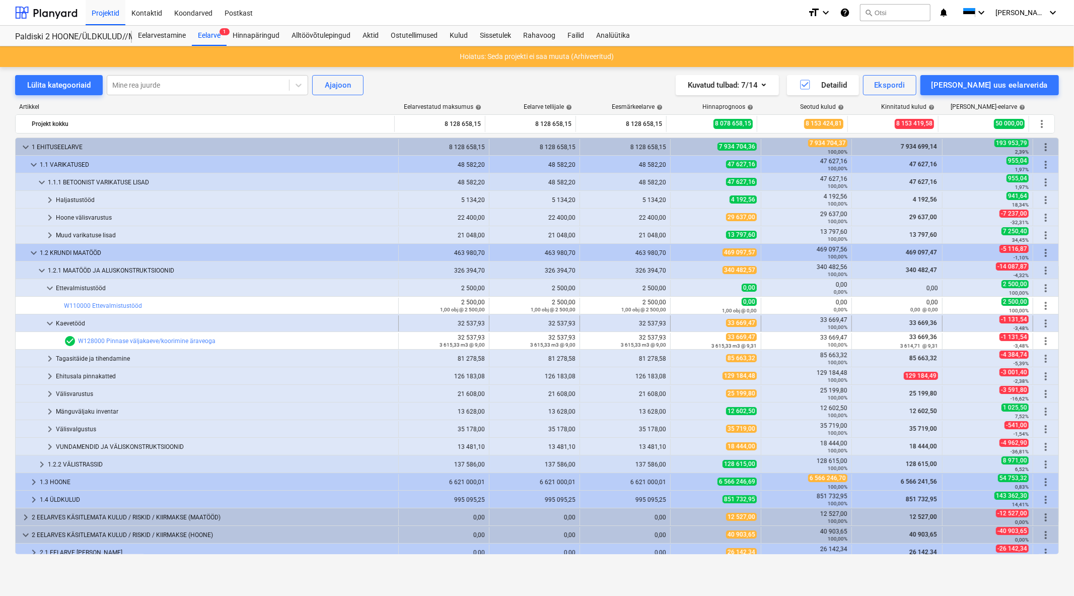
click at [51, 324] on span "keyboard_arrow_down" at bounding box center [50, 323] width 12 height 12
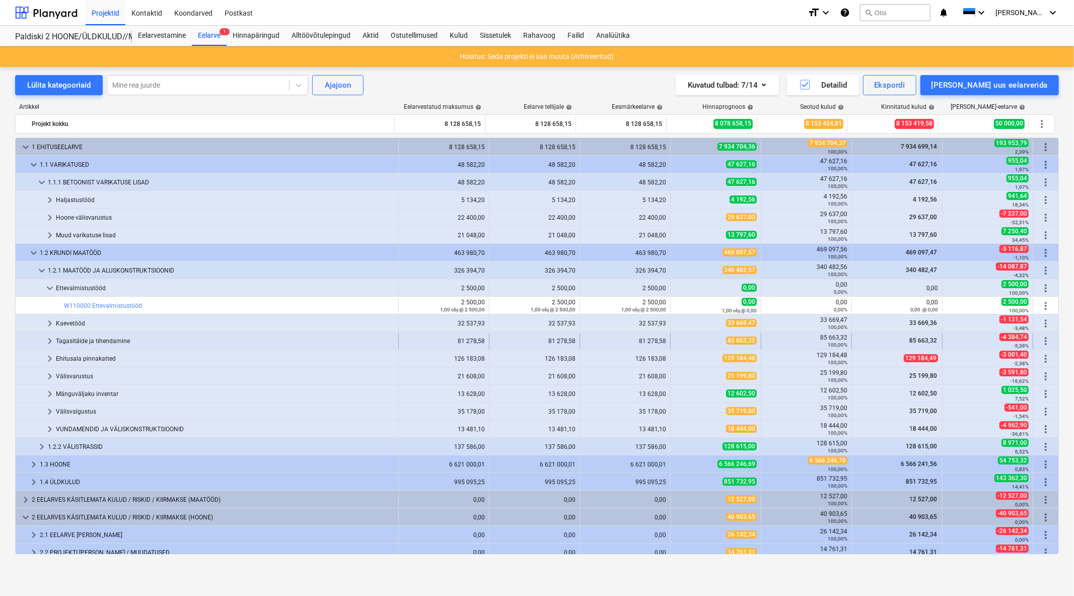
click at [48, 338] on span "keyboard_arrow_right" at bounding box center [50, 341] width 12 height 12
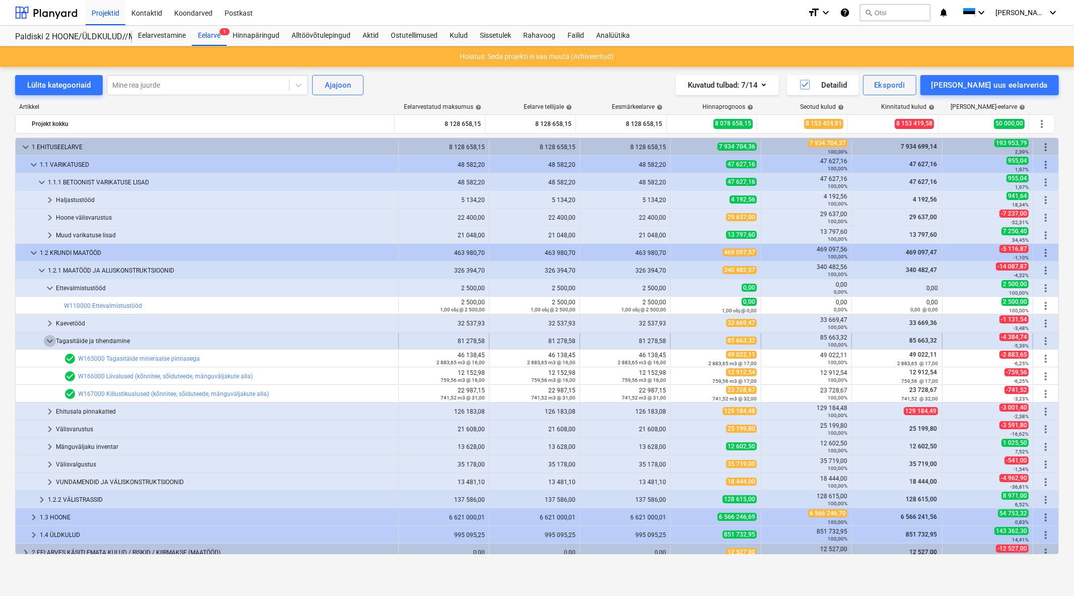
click at [47, 340] on span "keyboard_arrow_down" at bounding box center [50, 341] width 12 height 12
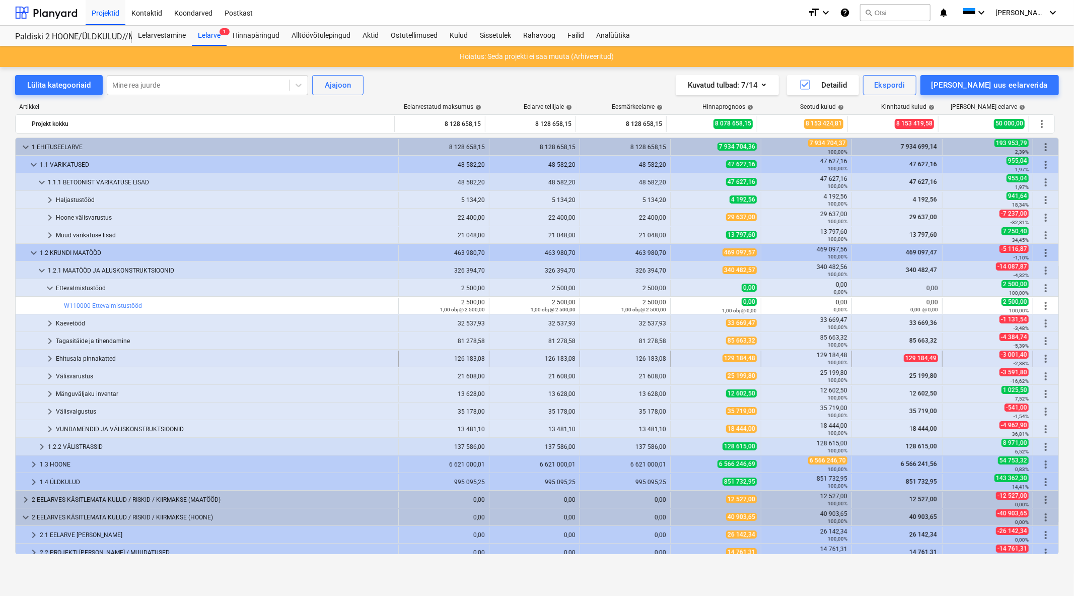
click at [49, 360] on span "keyboard_arrow_right" at bounding box center [50, 359] width 12 height 12
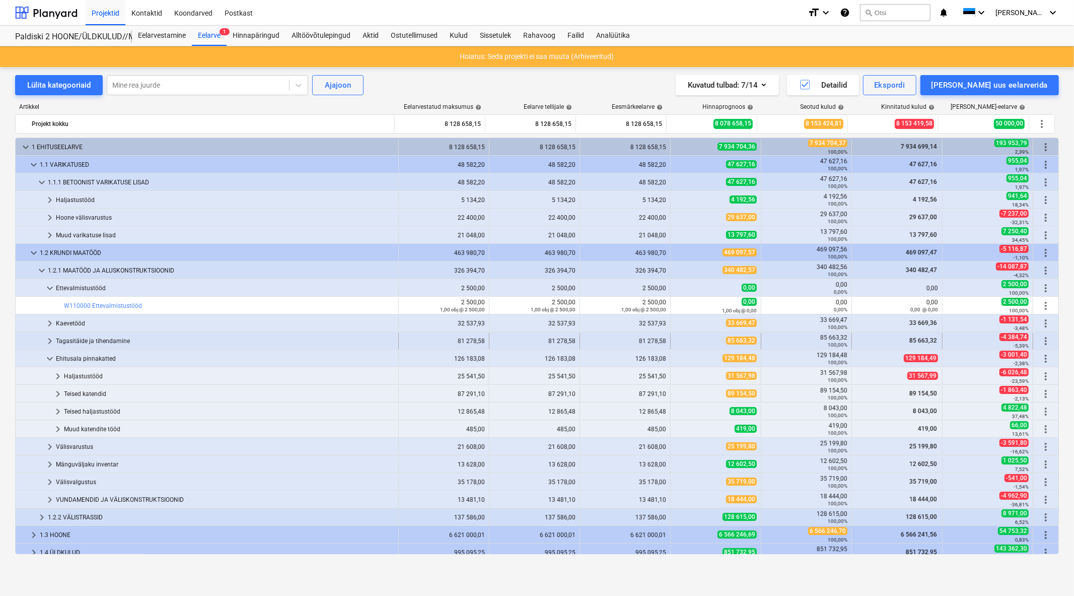
click at [49, 341] on span "keyboard_arrow_right" at bounding box center [50, 341] width 12 height 12
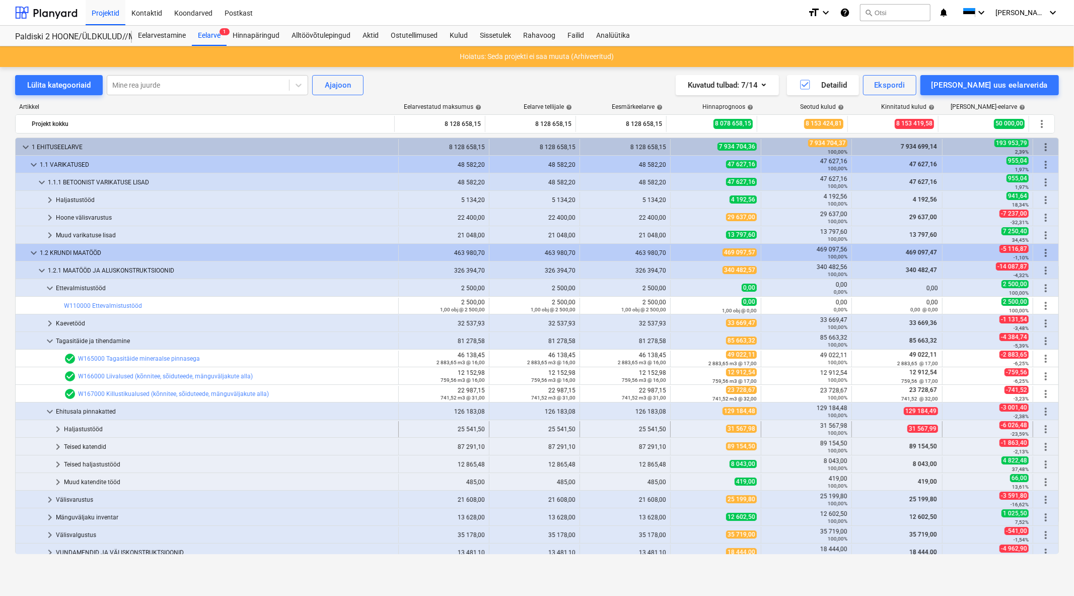
click at [74, 428] on div "Haljastustööd" at bounding box center [229, 429] width 330 height 16
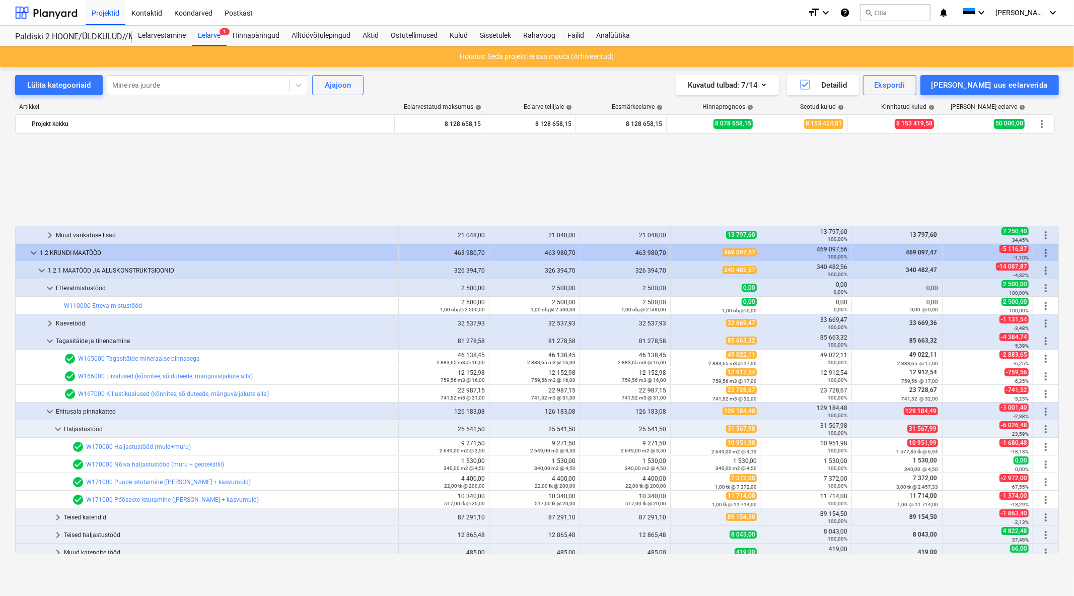
scroll to position [112, 0]
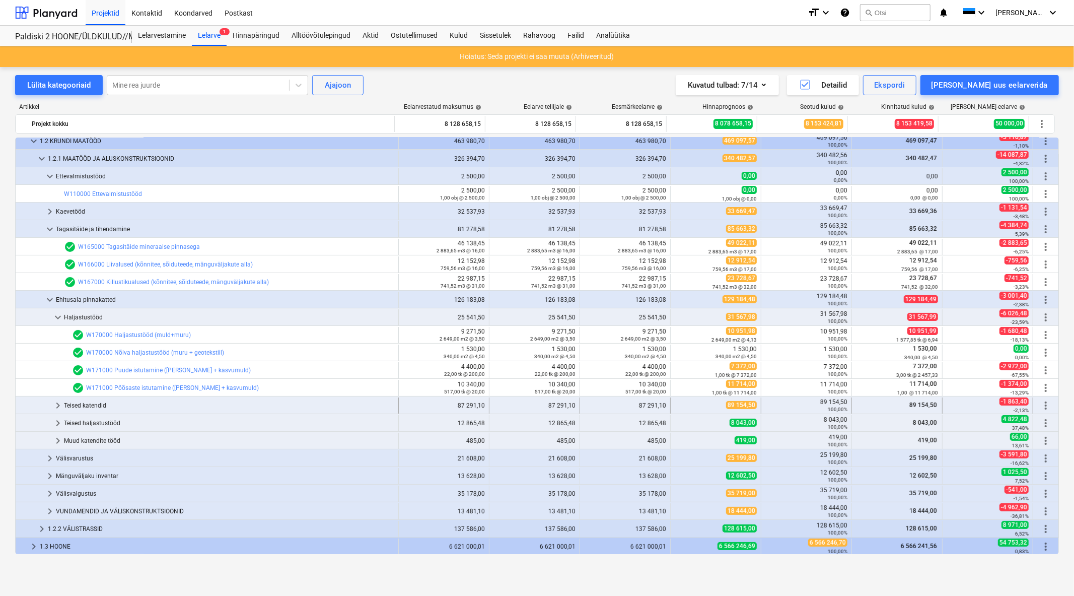
click at [93, 406] on div "Teised katendid" at bounding box center [229, 405] width 330 height 16
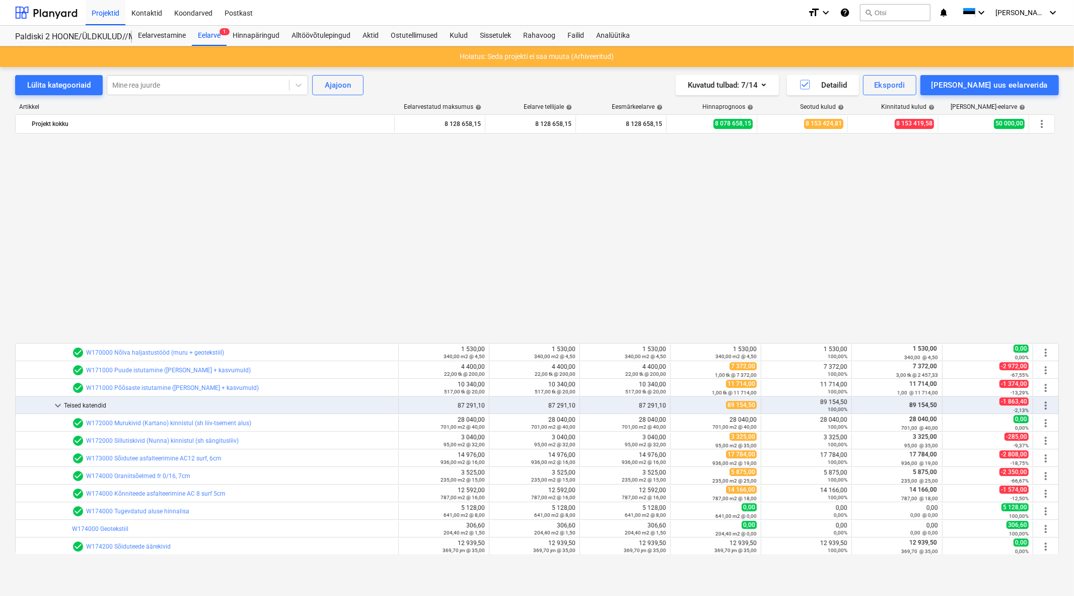
scroll to position [335, 0]
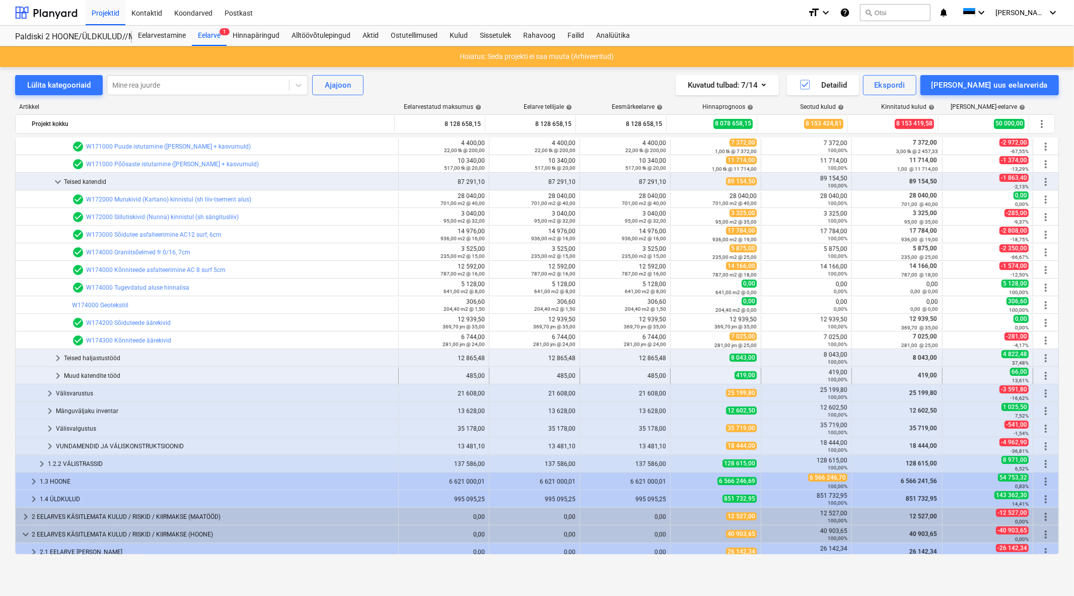
click at [96, 376] on div "Muud katendite tööd" at bounding box center [229, 376] width 330 height 16
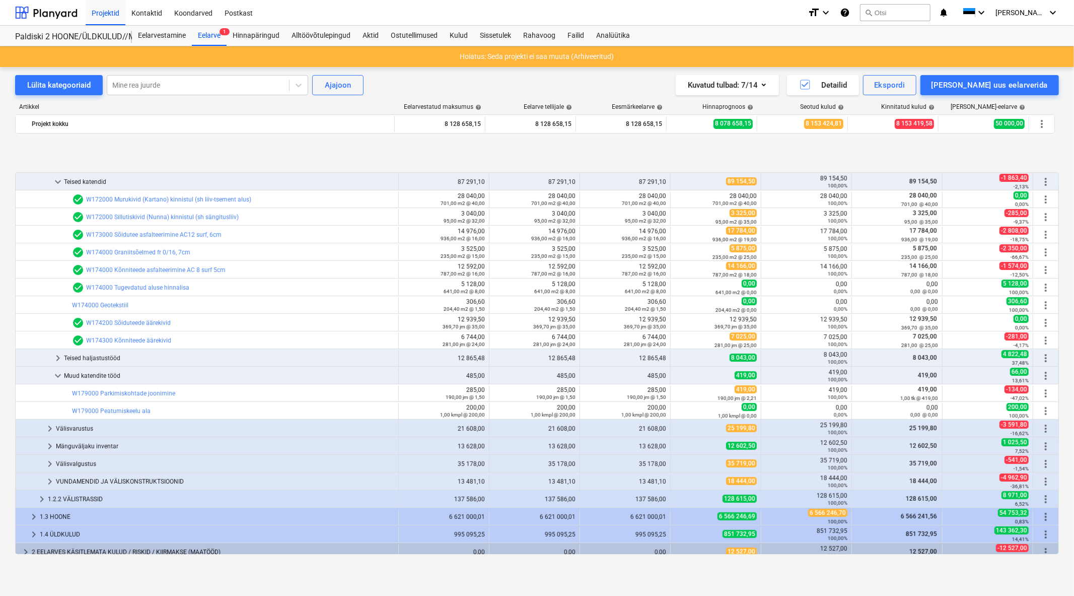
scroll to position [391, 0]
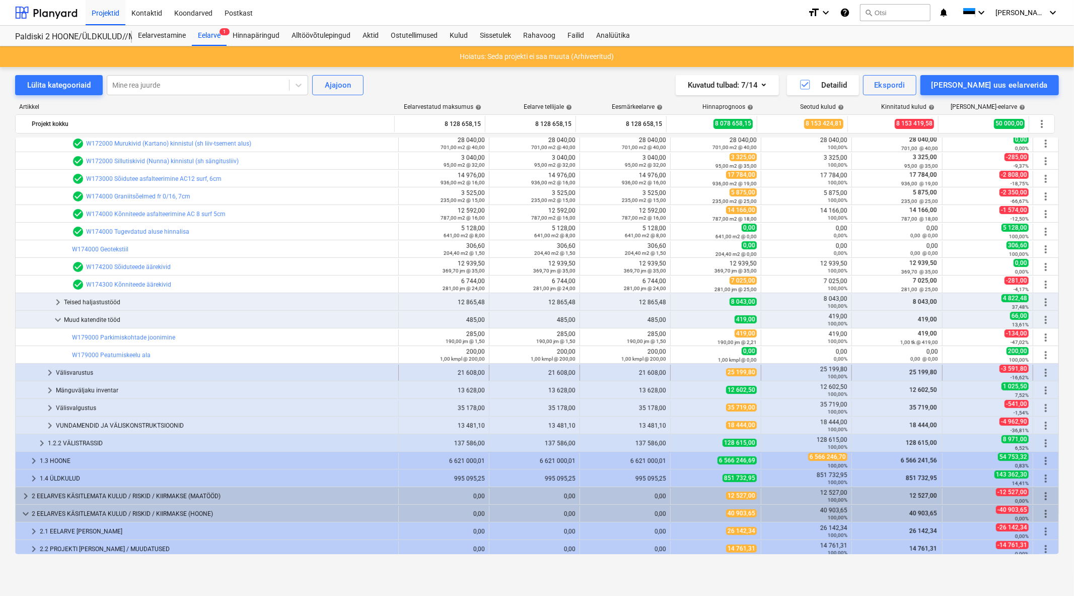
click at [66, 371] on div "Välisvarustus" at bounding box center [225, 373] width 338 height 16
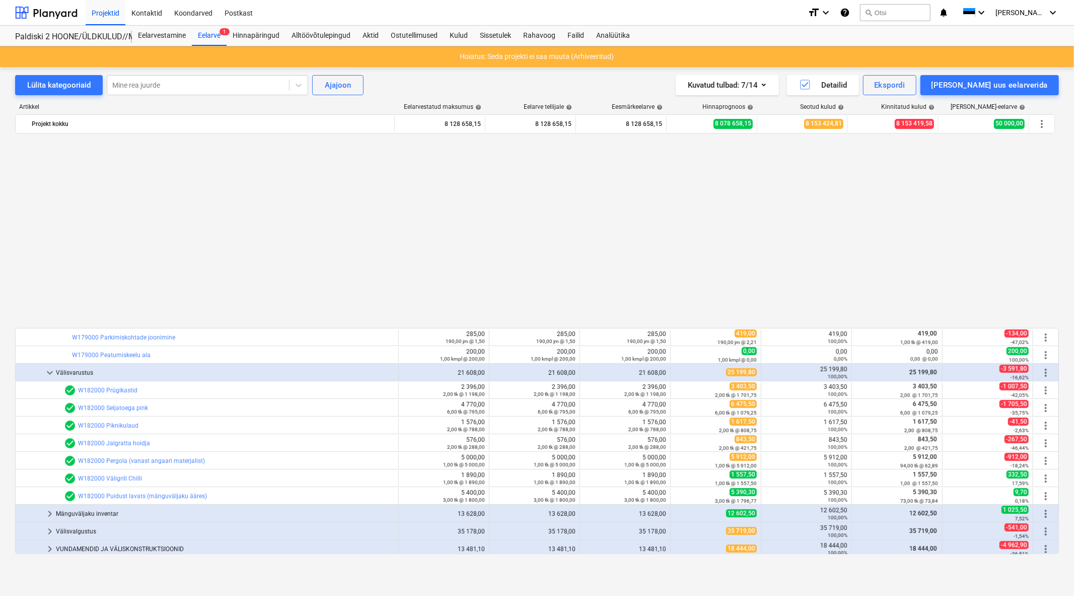
scroll to position [615, 0]
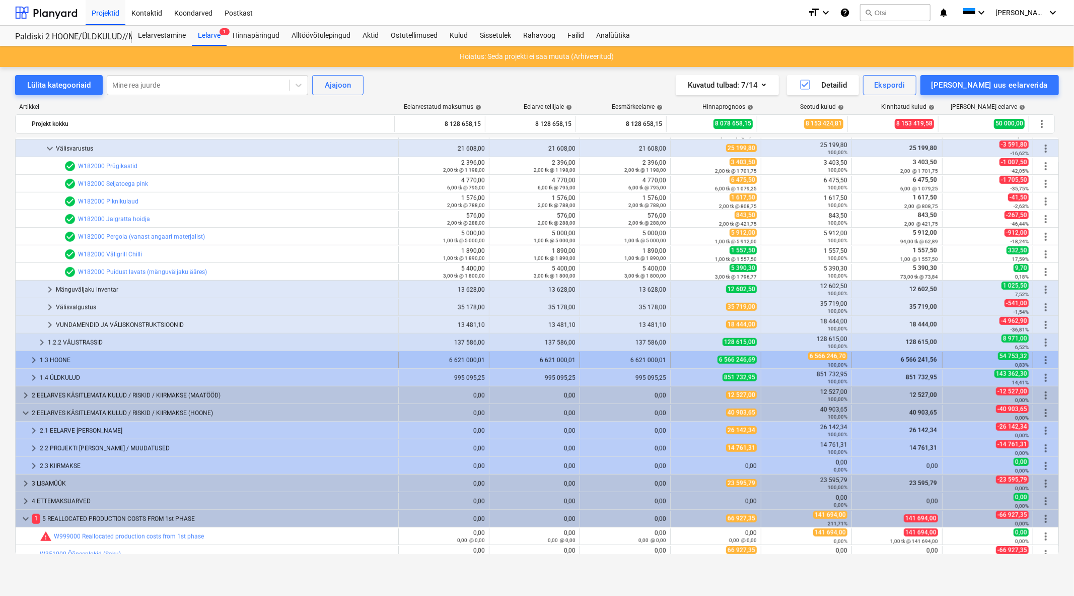
click at [63, 357] on div "1.3 HOONE" at bounding box center [217, 360] width 355 height 16
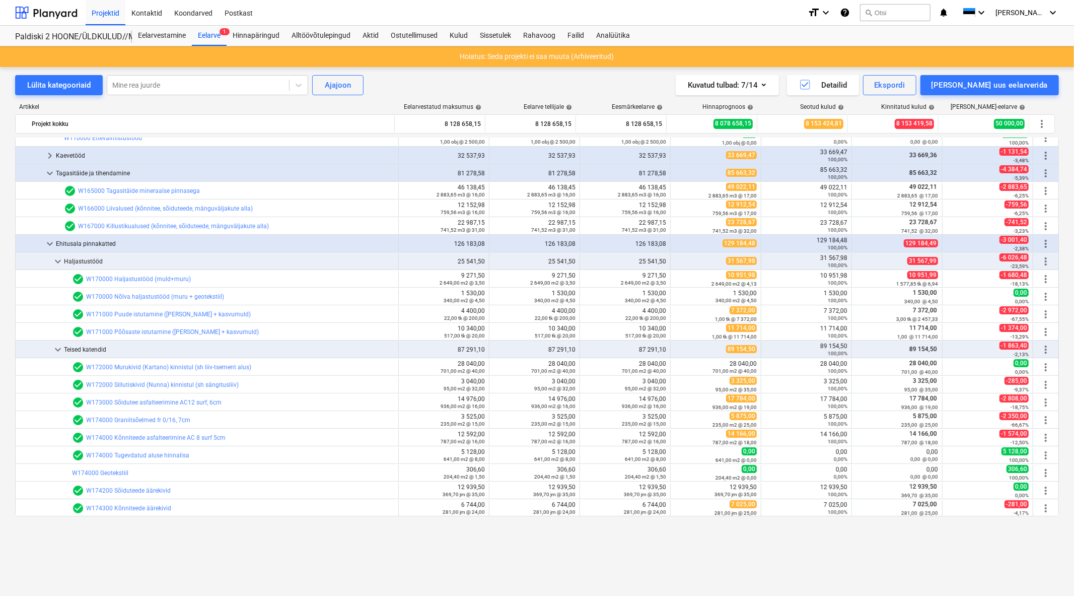
scroll to position [56, 0]
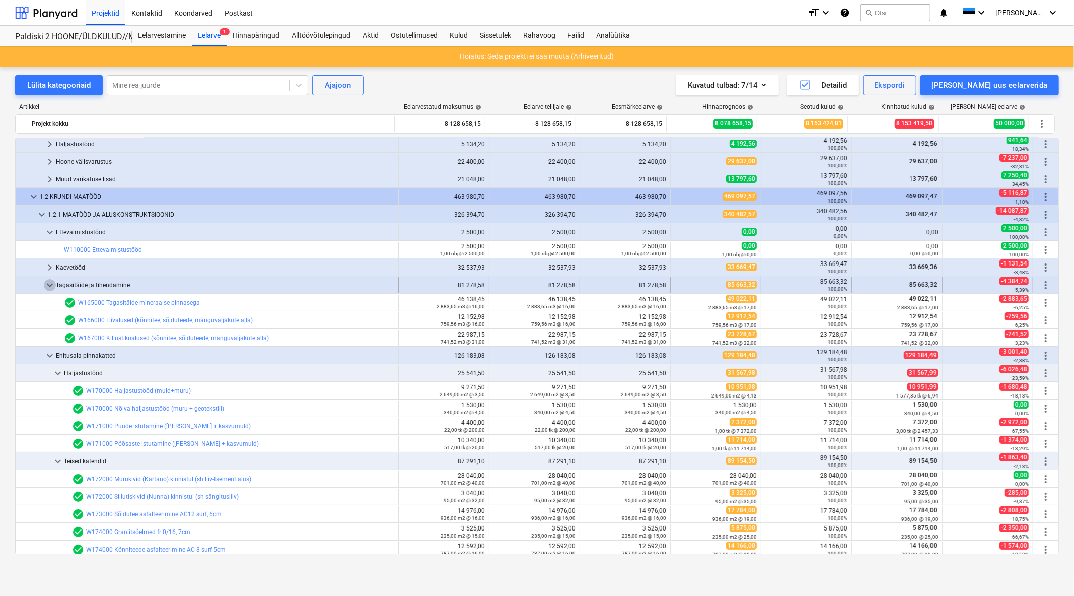
click at [49, 283] on span "keyboard_arrow_down" at bounding box center [50, 285] width 12 height 12
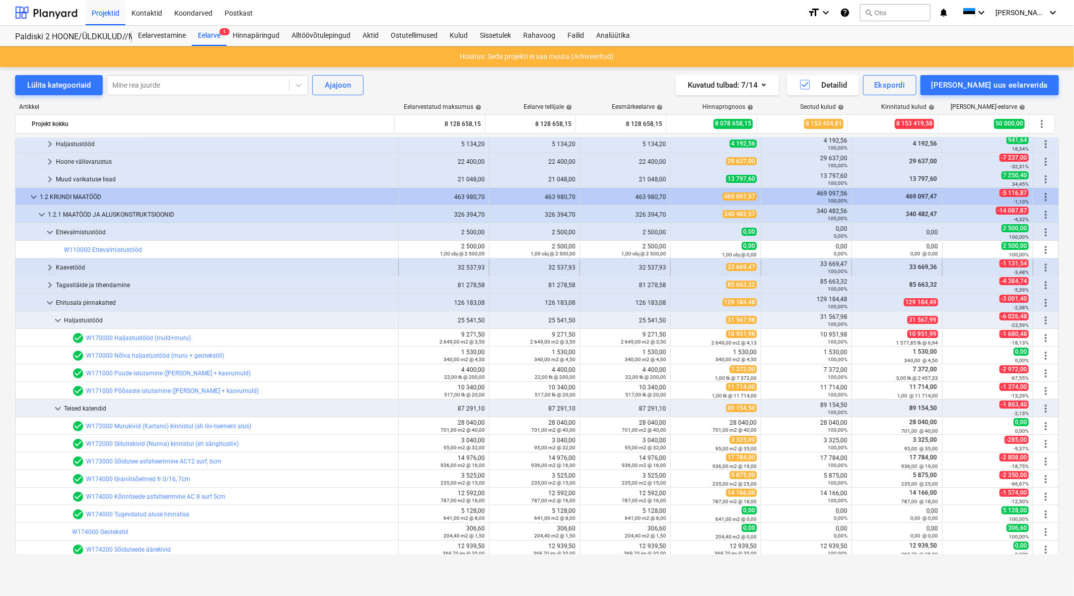
click at [50, 263] on span "keyboard_arrow_right" at bounding box center [50, 267] width 12 height 12
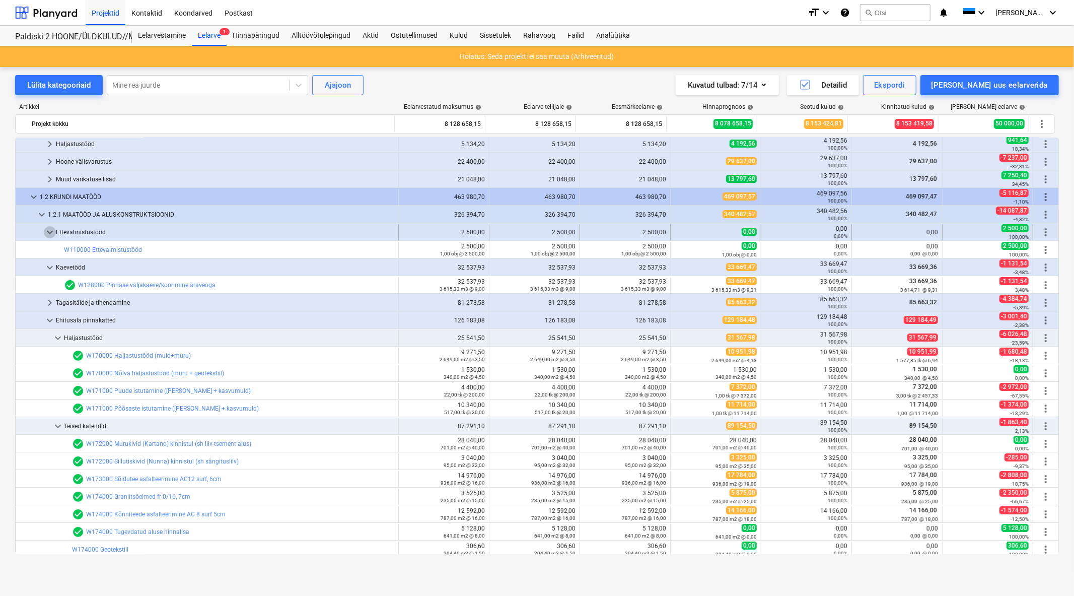
click at [46, 230] on span "keyboard_arrow_down" at bounding box center [50, 232] width 12 height 12
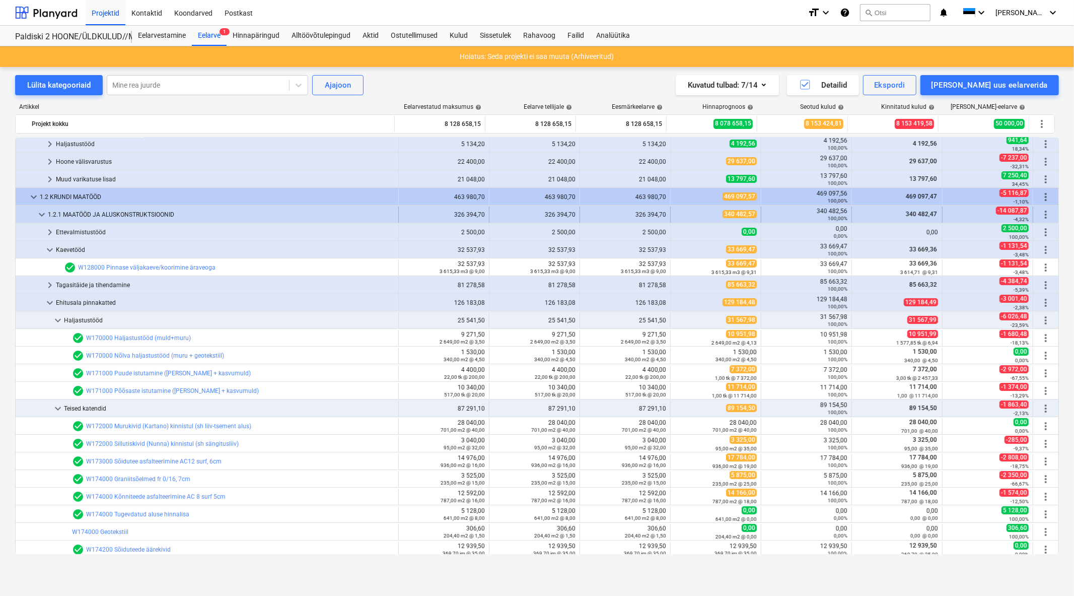
click at [47, 213] on span "keyboard_arrow_down" at bounding box center [42, 215] width 12 height 12
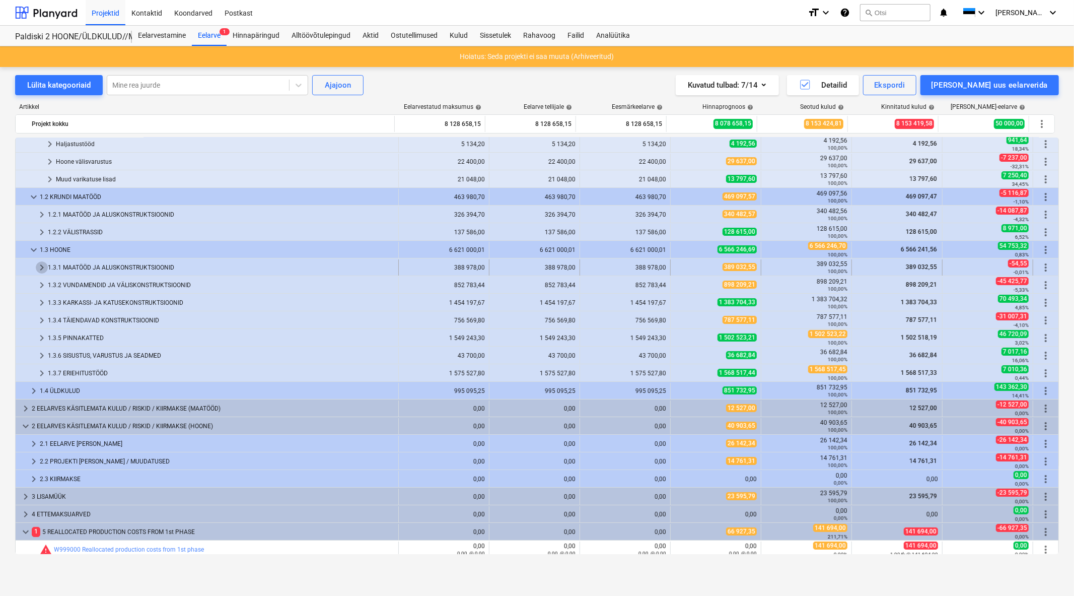
click at [41, 264] on span "keyboard_arrow_right" at bounding box center [42, 267] width 12 height 12
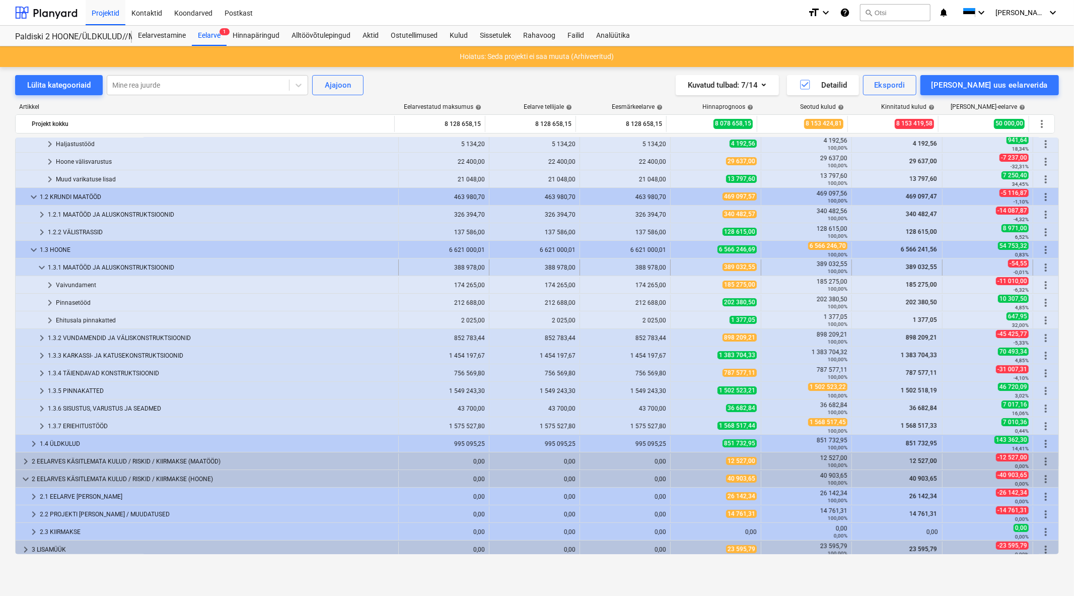
click at [42, 262] on span "keyboard_arrow_down" at bounding box center [42, 267] width 12 height 12
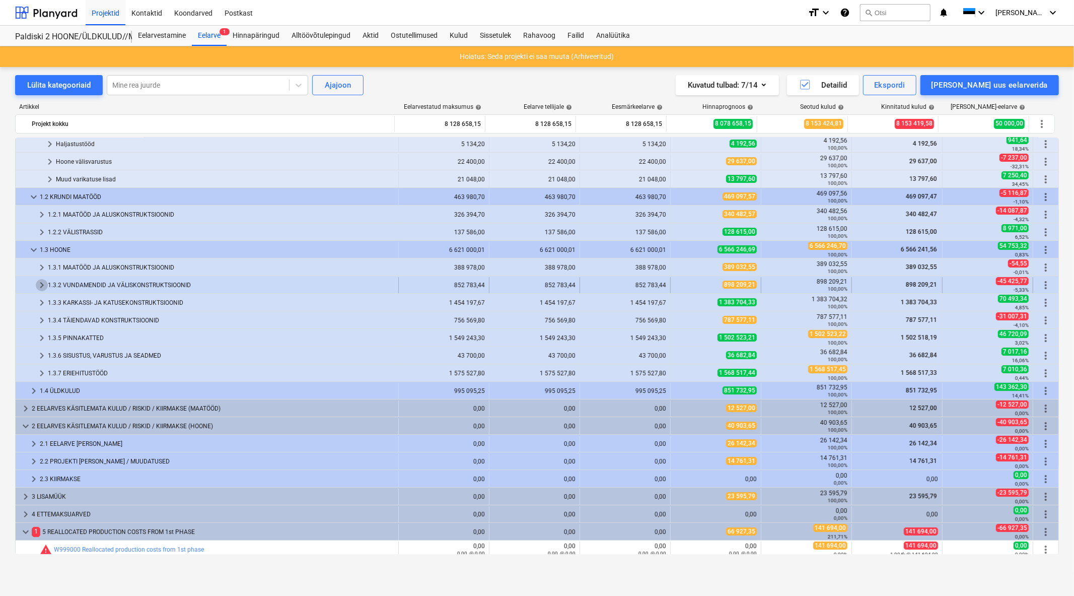
click at [44, 286] on span "keyboard_arrow_right" at bounding box center [42, 285] width 12 height 12
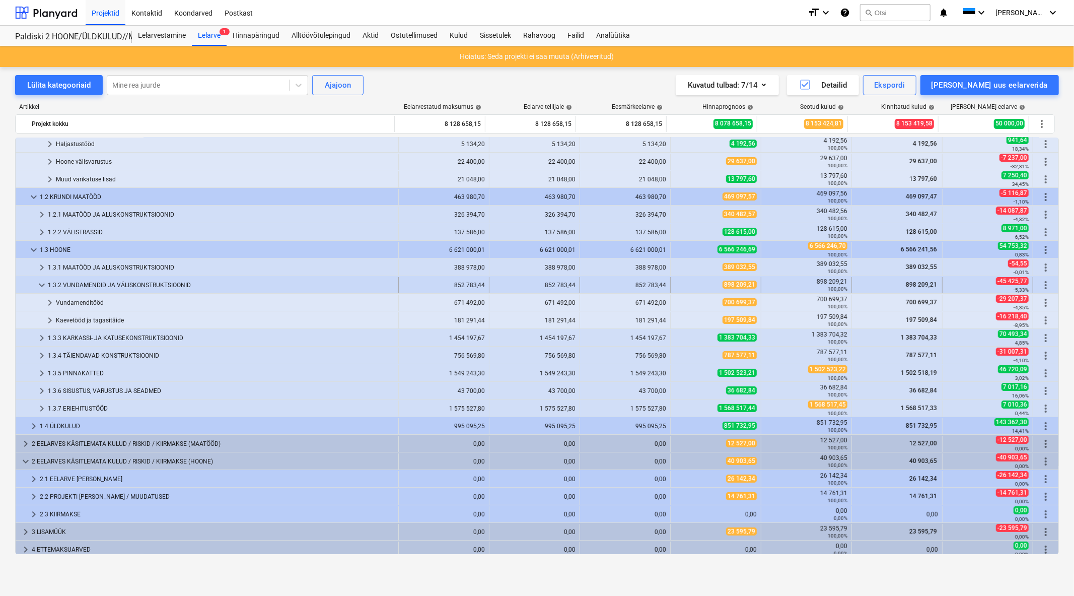
click at [43, 282] on span "keyboard_arrow_down" at bounding box center [42, 285] width 12 height 12
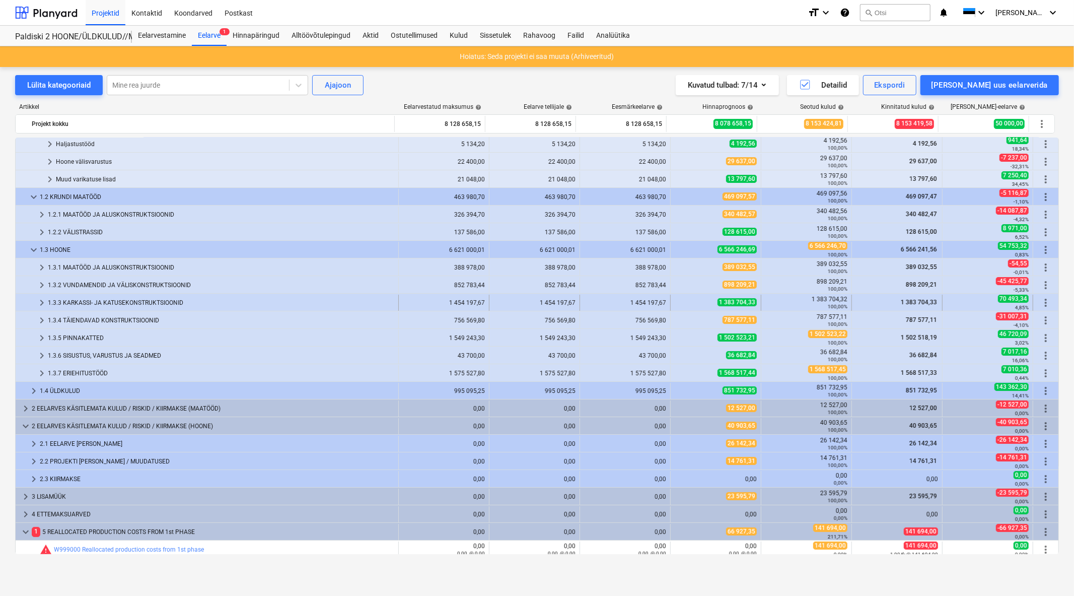
click at [41, 302] on span "keyboard_arrow_right" at bounding box center [42, 303] width 12 height 12
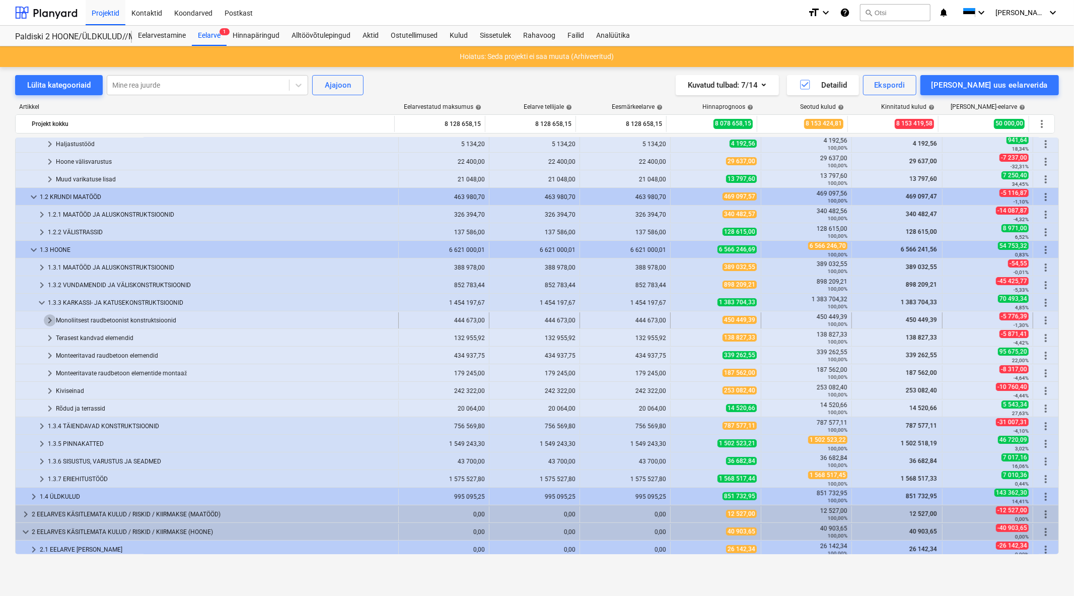
click at [52, 321] on span "keyboard_arrow_right" at bounding box center [50, 320] width 12 height 12
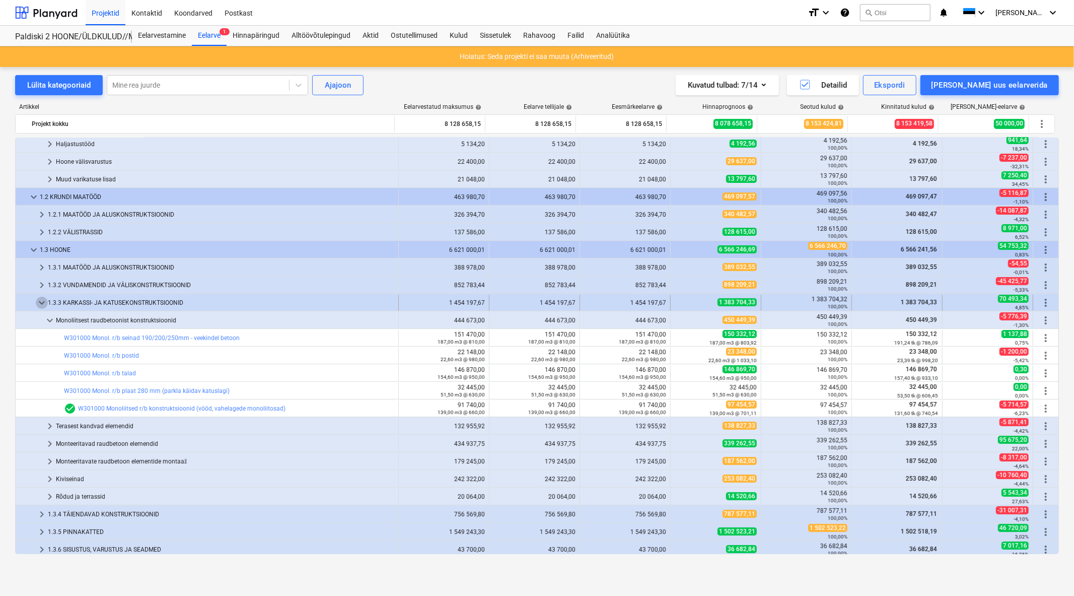
click at [38, 301] on span "keyboard_arrow_down" at bounding box center [42, 303] width 12 height 12
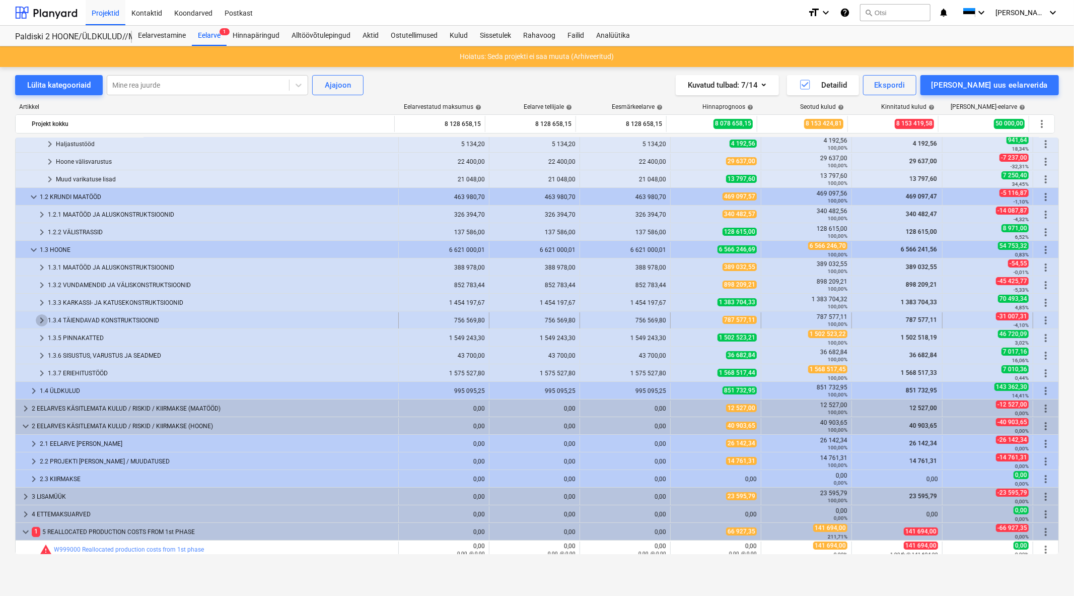
click at [39, 319] on span "keyboard_arrow_right" at bounding box center [42, 320] width 12 height 12
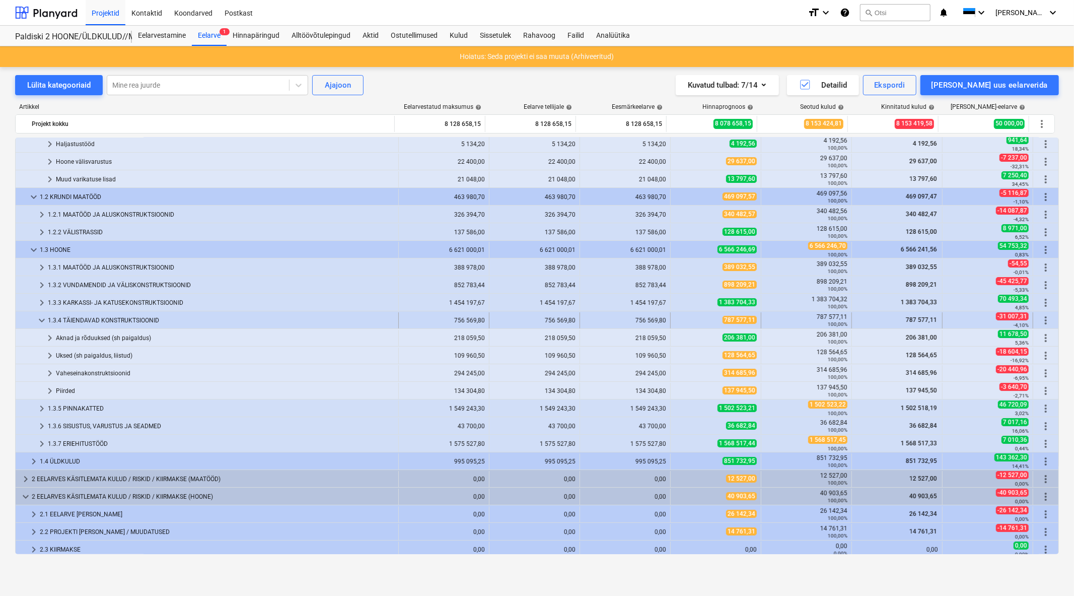
click at [42, 318] on span "keyboard_arrow_down" at bounding box center [42, 320] width 12 height 12
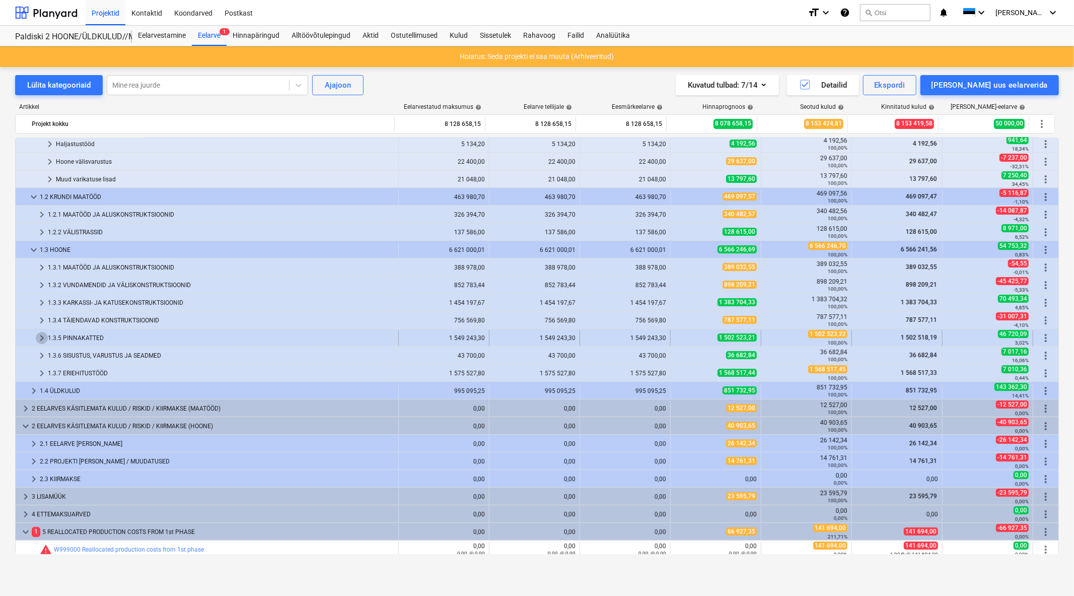
click at [41, 340] on span "keyboard_arrow_right" at bounding box center [42, 338] width 12 height 12
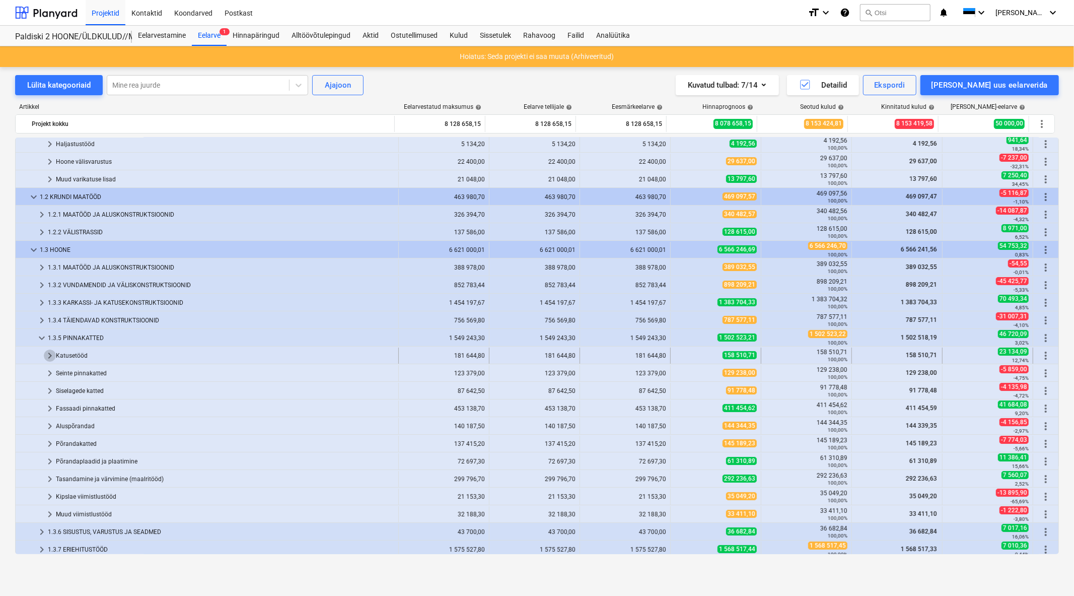
click at [46, 352] on span "keyboard_arrow_right" at bounding box center [50, 356] width 12 height 12
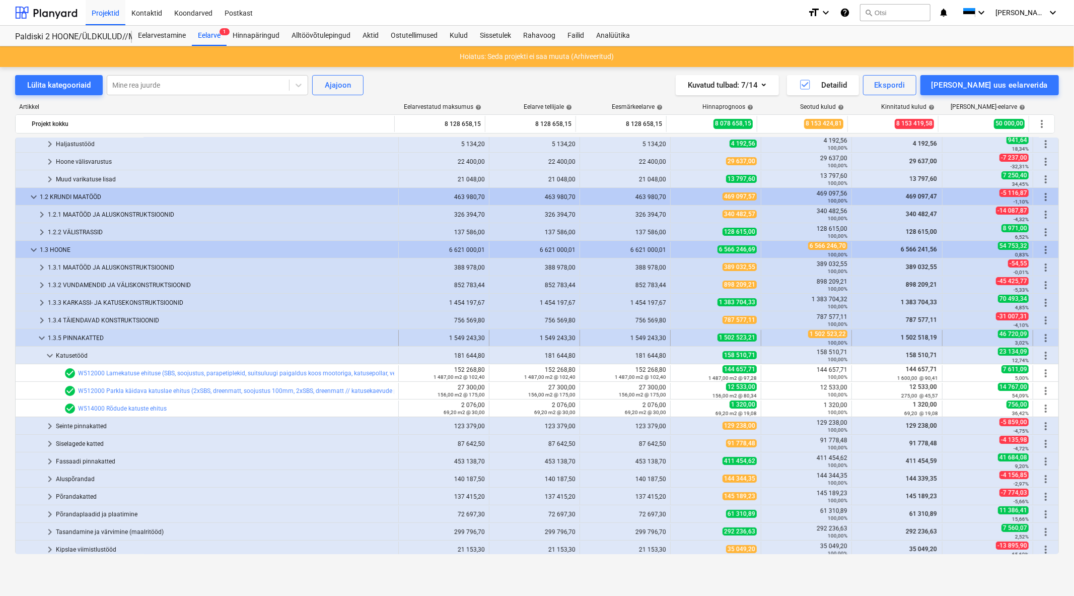
click at [40, 338] on span "keyboard_arrow_down" at bounding box center [42, 338] width 12 height 12
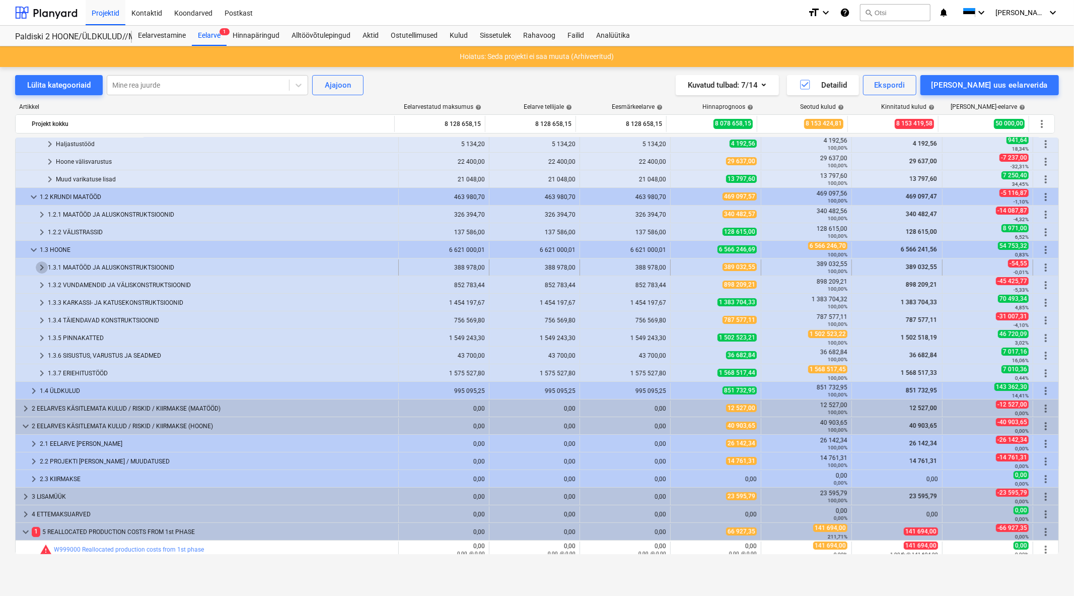
click at [38, 265] on span "keyboard_arrow_right" at bounding box center [42, 267] width 12 height 12
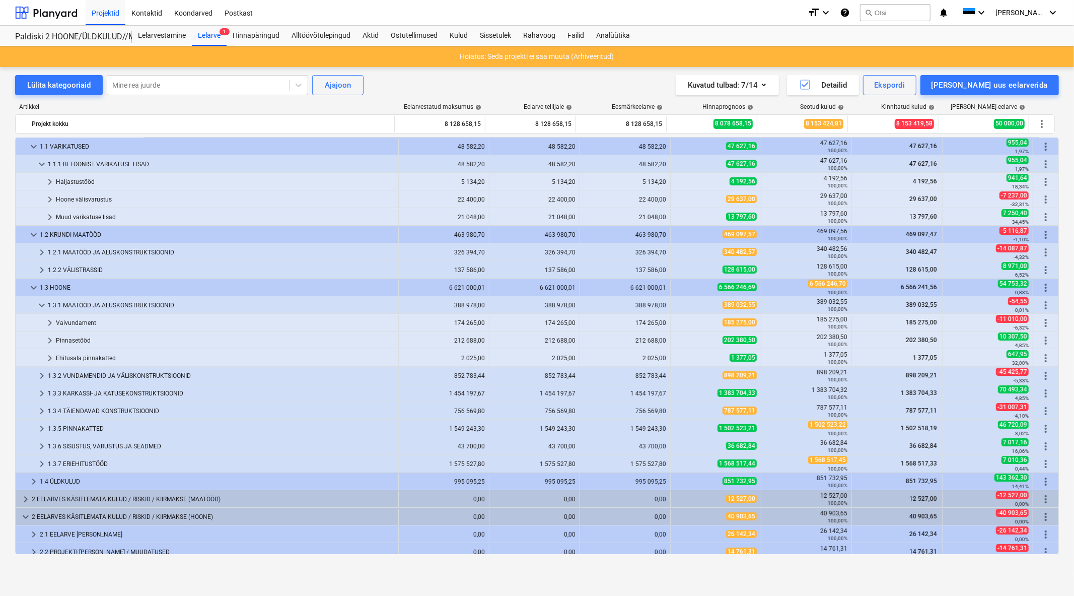
scroll to position [0, 0]
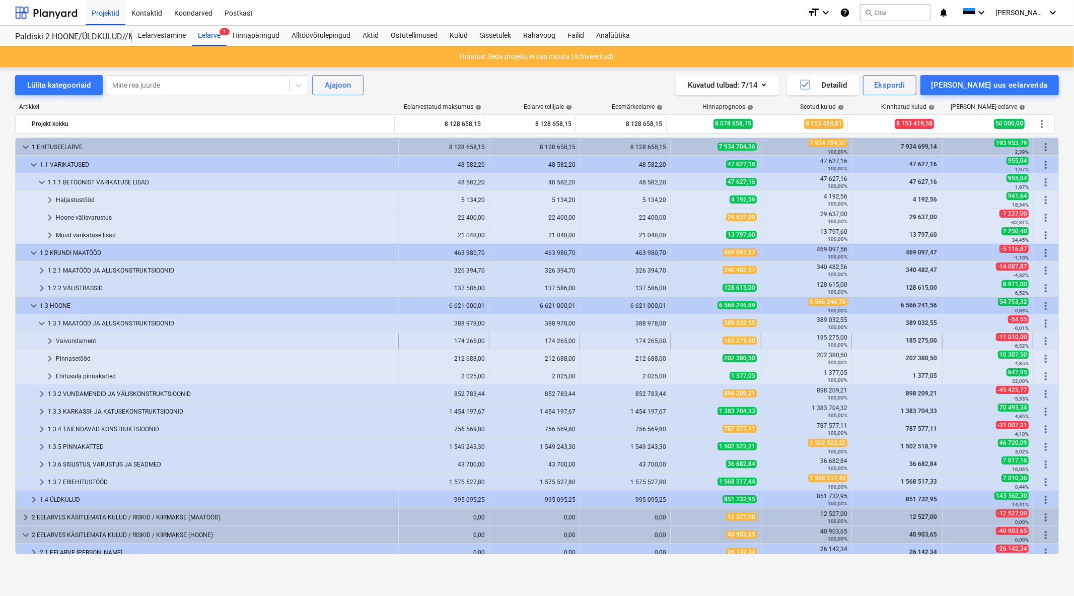
click at [90, 338] on div "Vaivundament" at bounding box center [225, 341] width 338 height 16
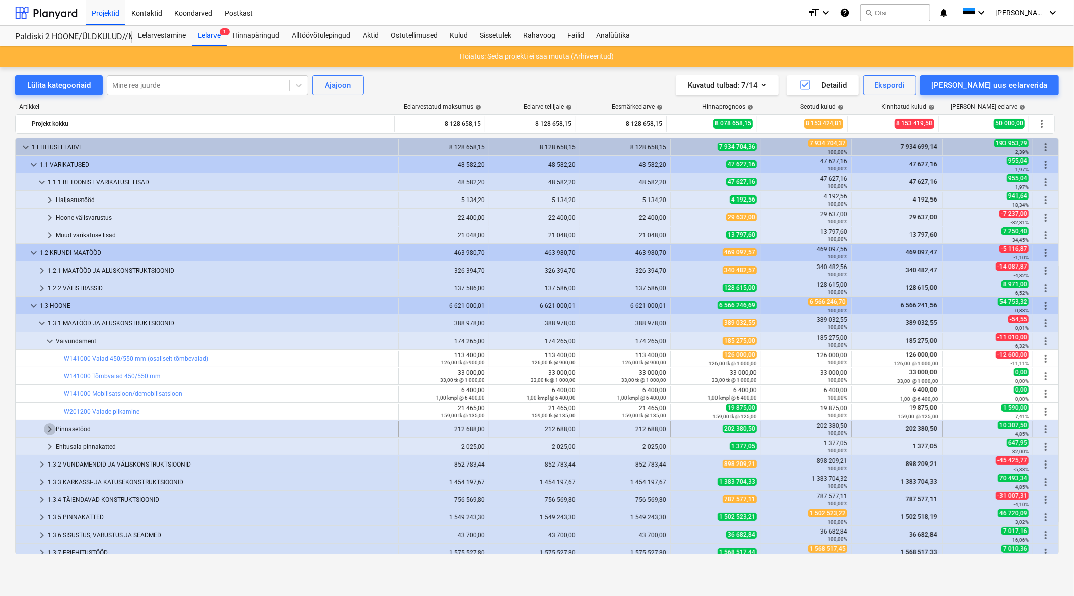
click at [48, 431] on span "keyboard_arrow_right" at bounding box center [50, 429] width 12 height 12
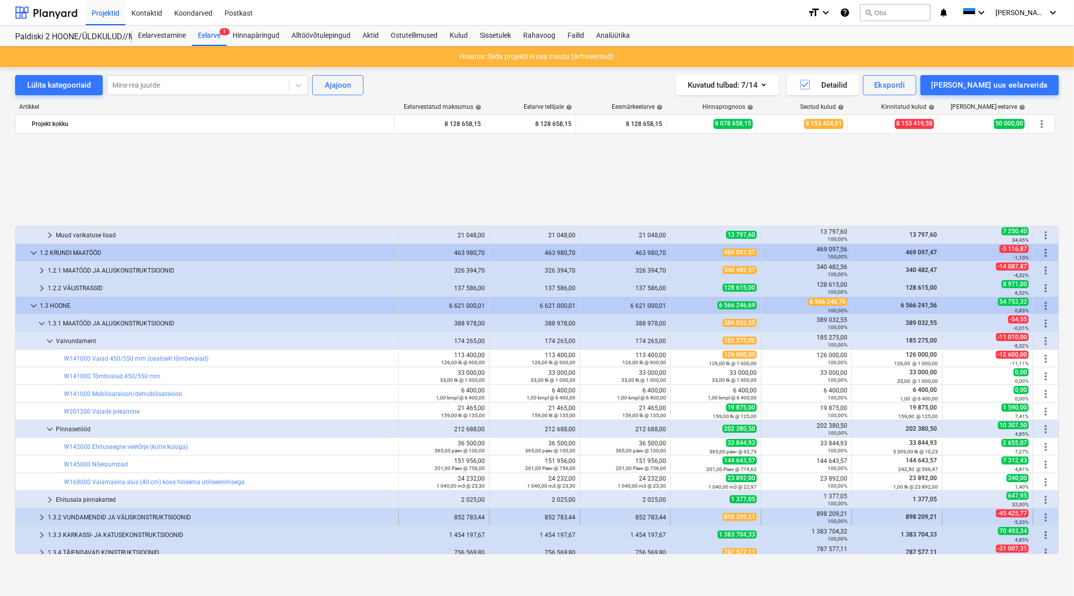
scroll to position [112, 0]
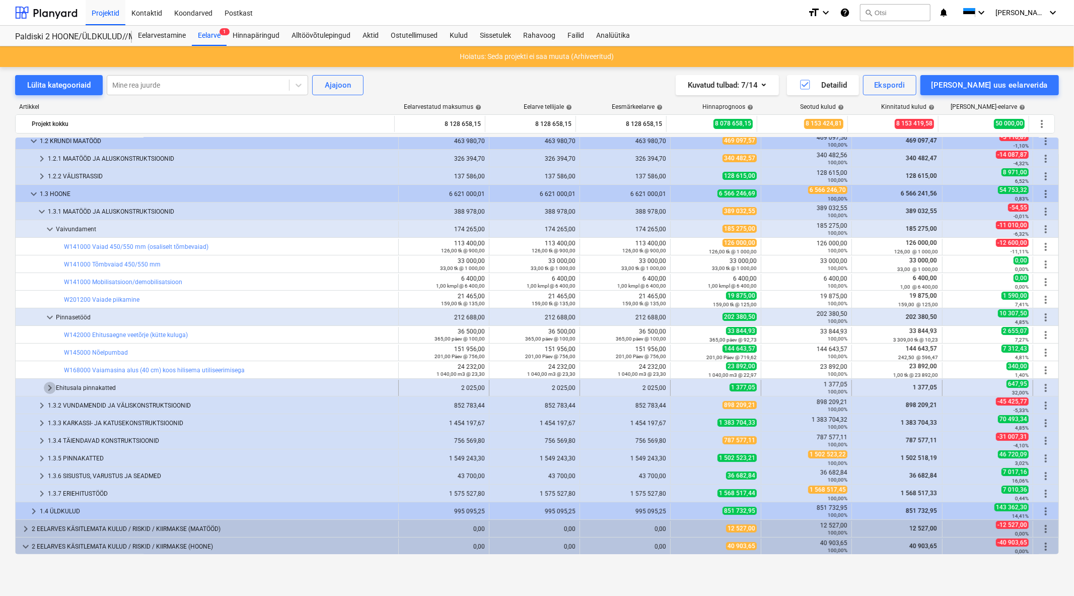
click at [52, 385] on span "keyboard_arrow_right" at bounding box center [50, 388] width 12 height 12
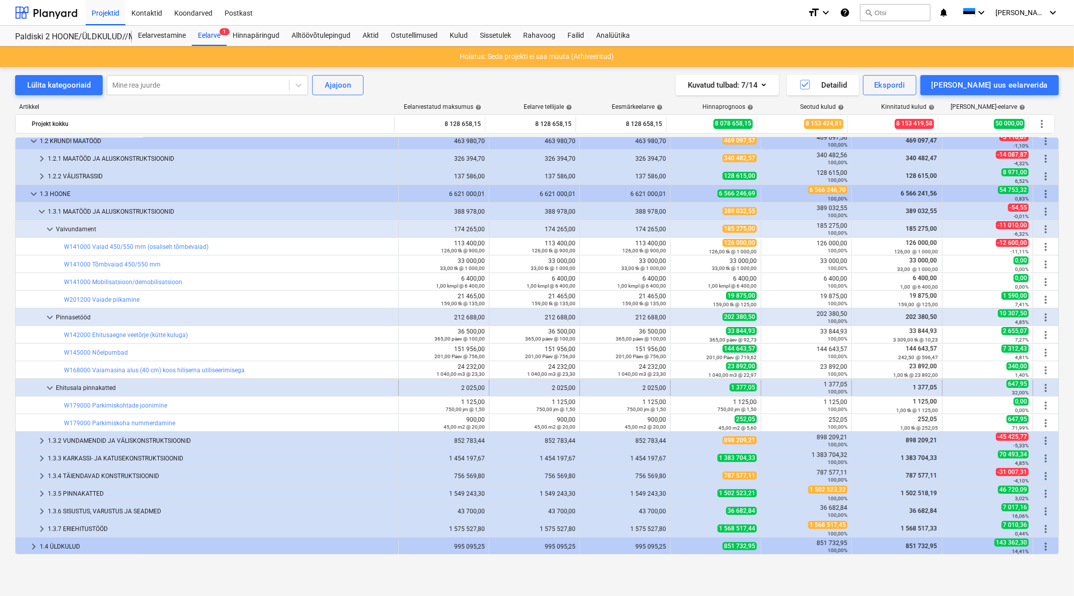
click at [52, 389] on span "keyboard_arrow_down" at bounding box center [50, 388] width 12 height 12
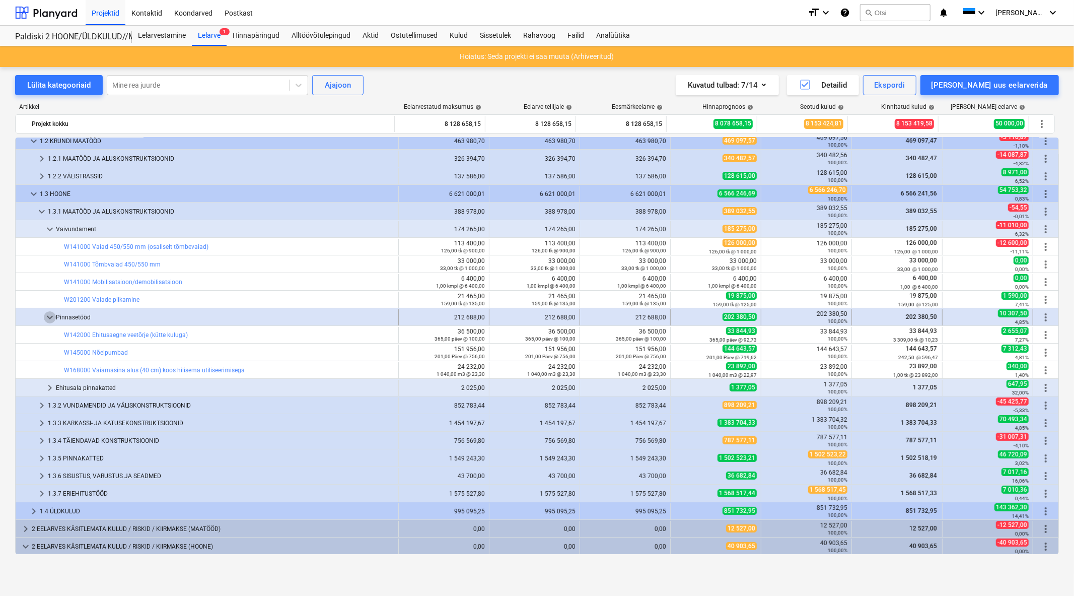
click at [45, 314] on span "keyboard_arrow_down" at bounding box center [50, 317] width 12 height 12
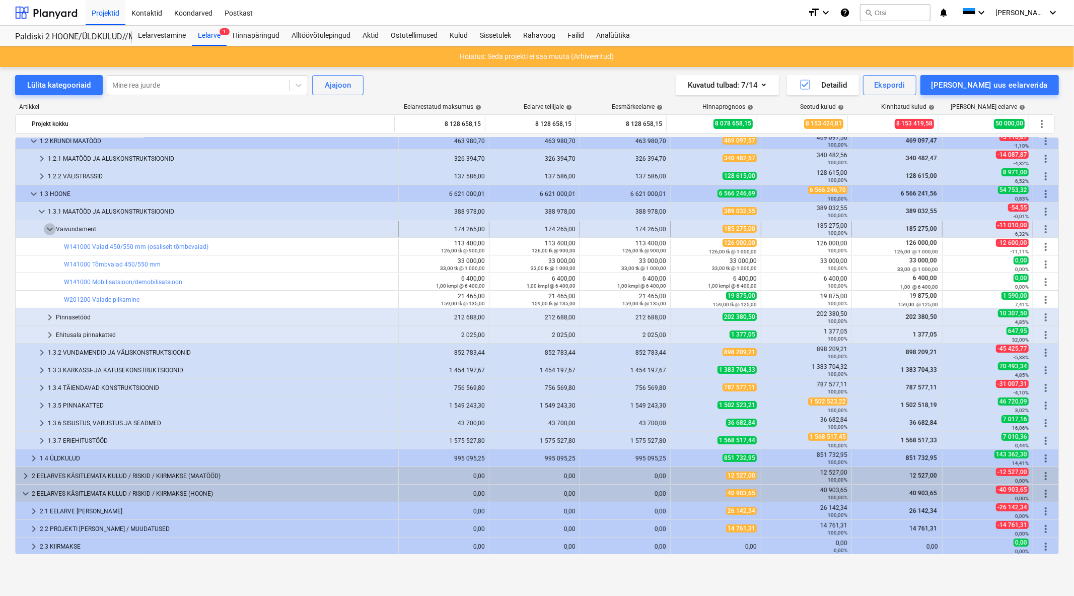
click at [51, 233] on span "keyboard_arrow_down" at bounding box center [50, 229] width 12 height 12
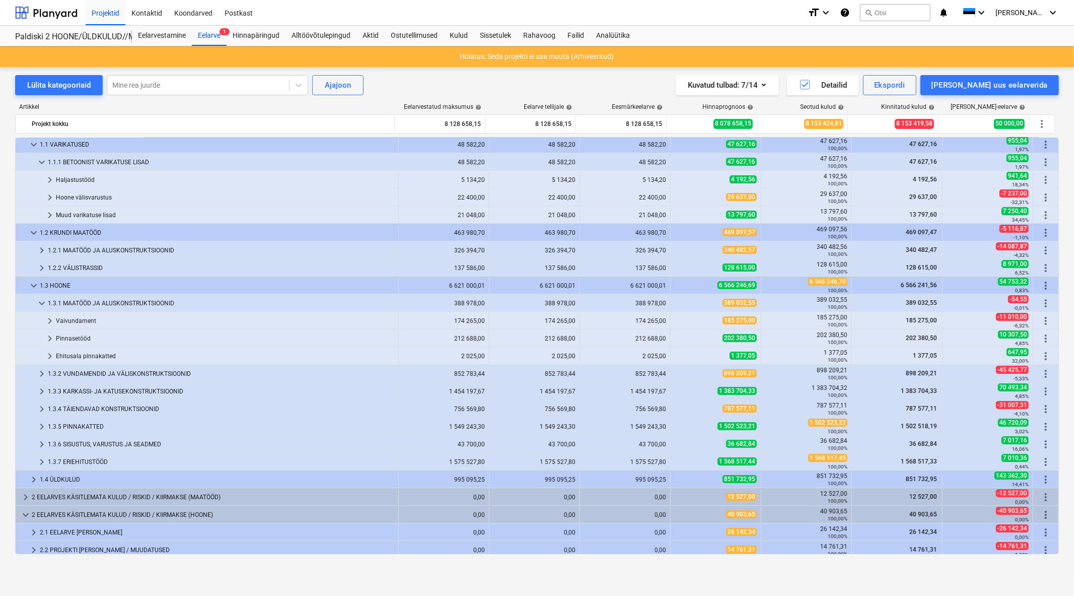
scroll to position [0, 0]
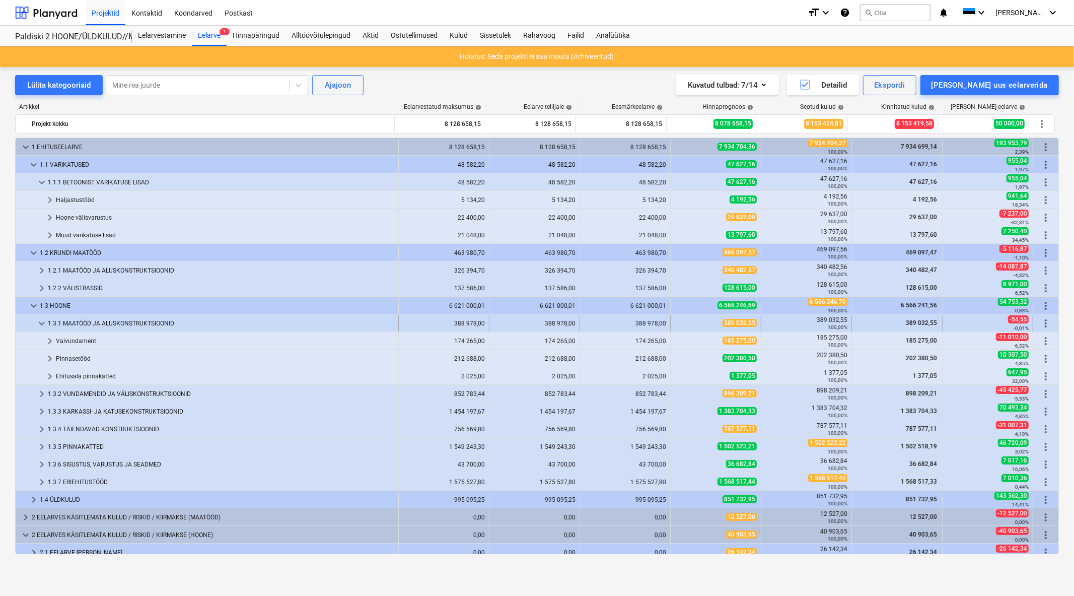
click at [41, 319] on span "keyboard_arrow_down" at bounding box center [42, 323] width 12 height 12
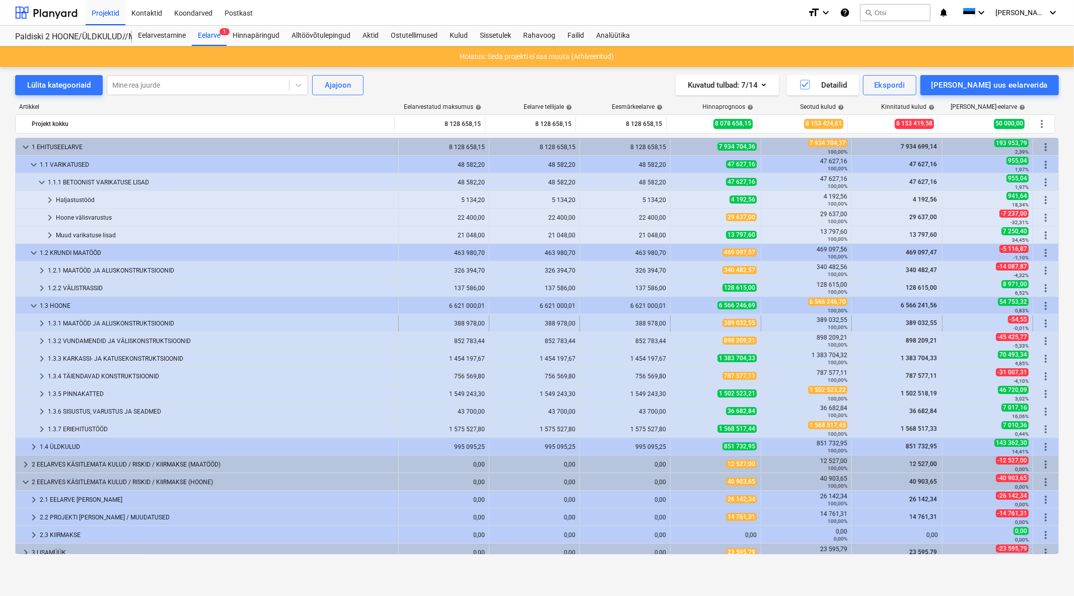
click at [42, 321] on span "keyboard_arrow_right" at bounding box center [42, 323] width 12 height 12
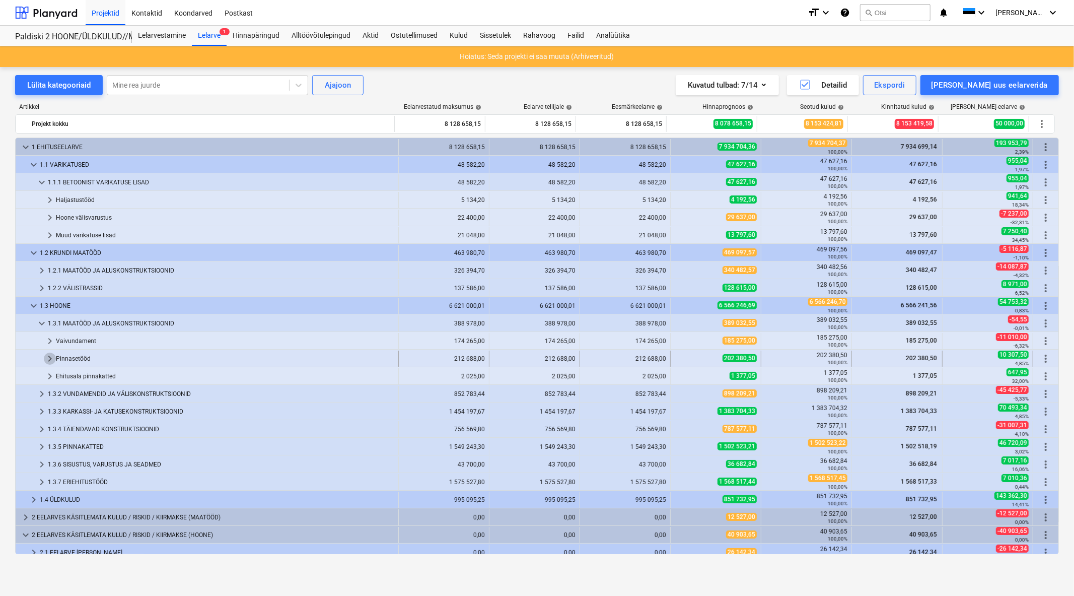
click at [51, 360] on span "keyboard_arrow_right" at bounding box center [50, 359] width 12 height 12
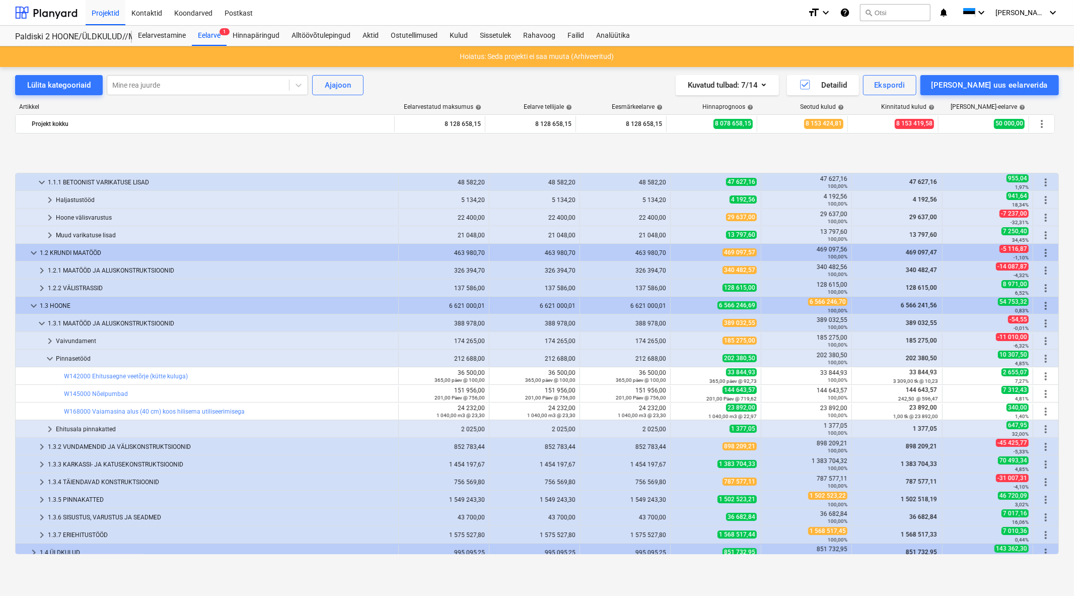
scroll to position [56, 0]
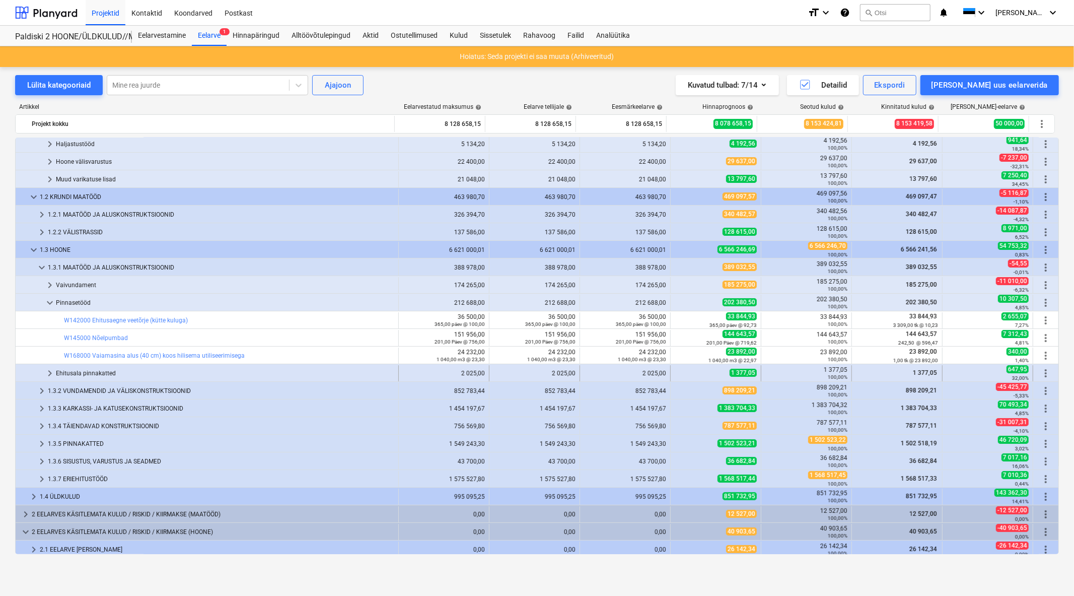
click at [46, 373] on span "keyboard_arrow_right" at bounding box center [50, 373] width 12 height 12
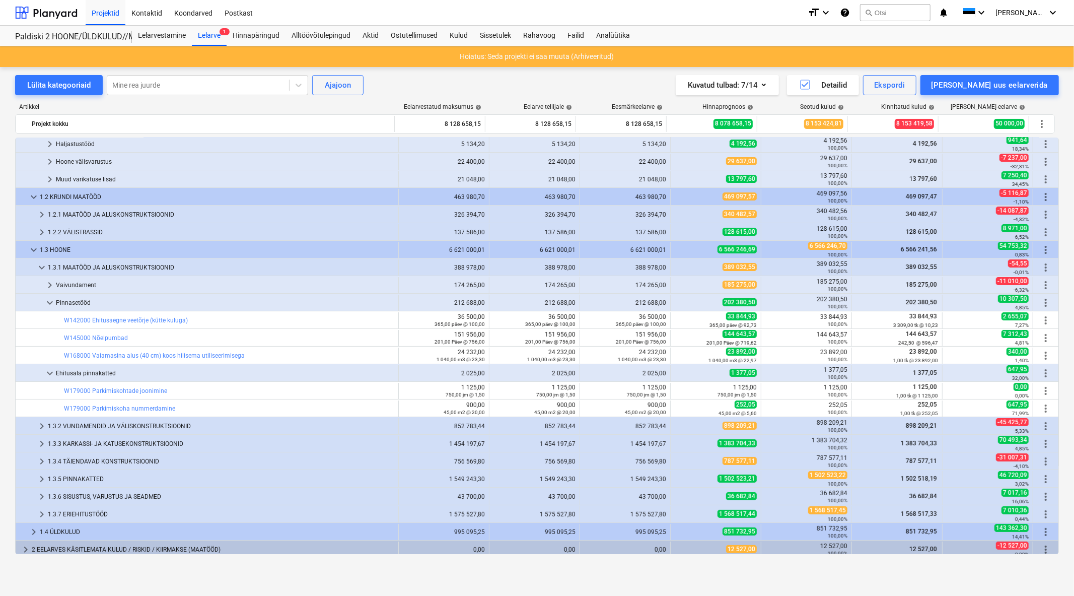
scroll to position [112, 0]
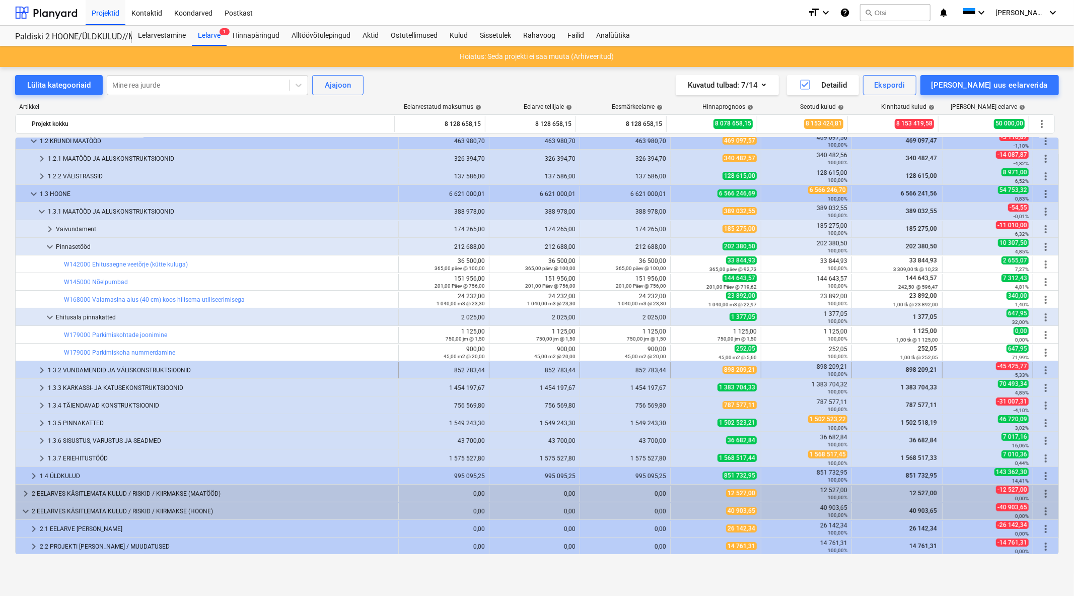
click at [41, 370] on span "keyboard_arrow_right" at bounding box center [42, 370] width 12 height 12
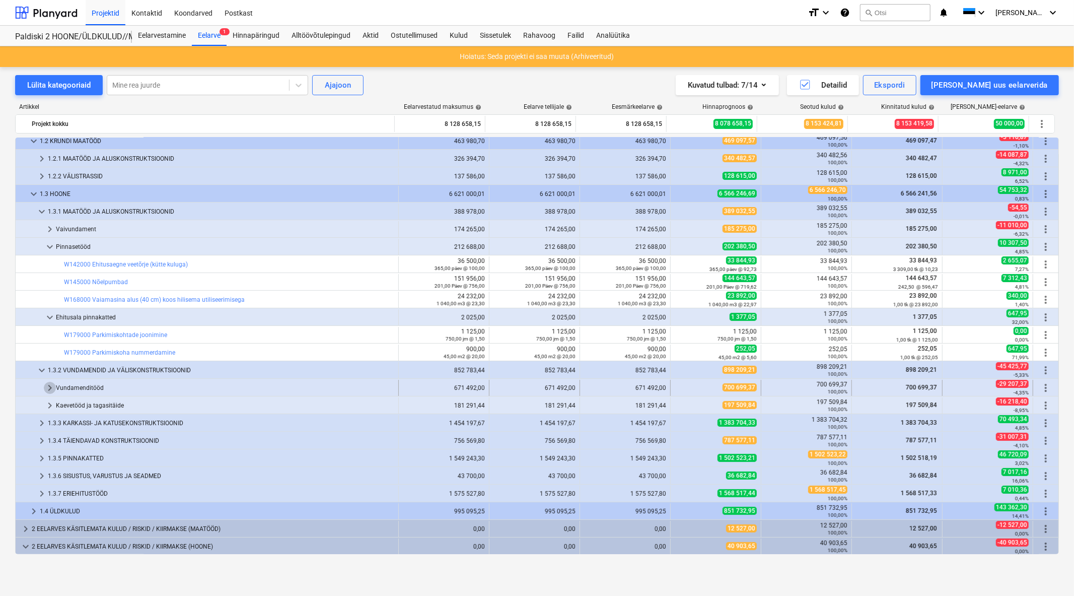
click at [54, 391] on span "keyboard_arrow_right" at bounding box center [50, 388] width 12 height 12
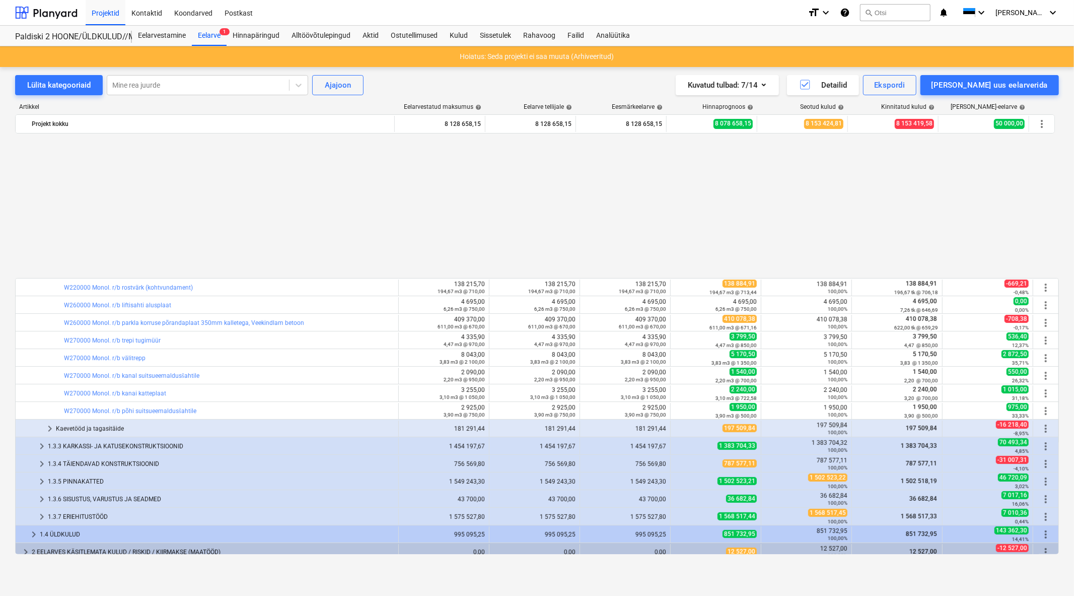
scroll to position [500, 0]
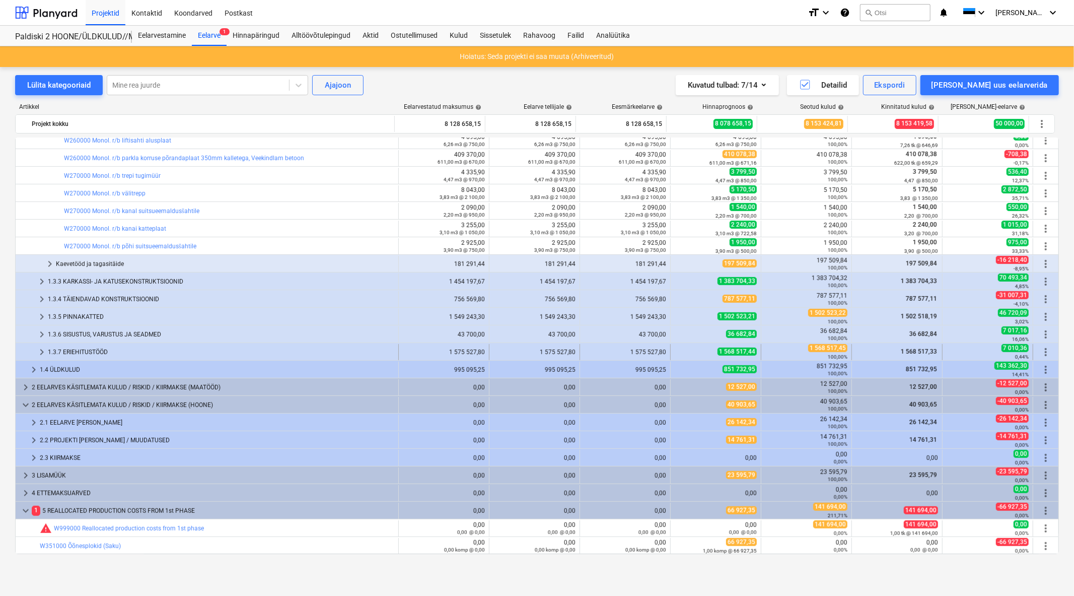
click at [96, 351] on div "1.3.7 ERIEHITUSTÖÖD" at bounding box center [221, 352] width 347 height 16
